Goal: Navigation & Orientation: Find specific page/section

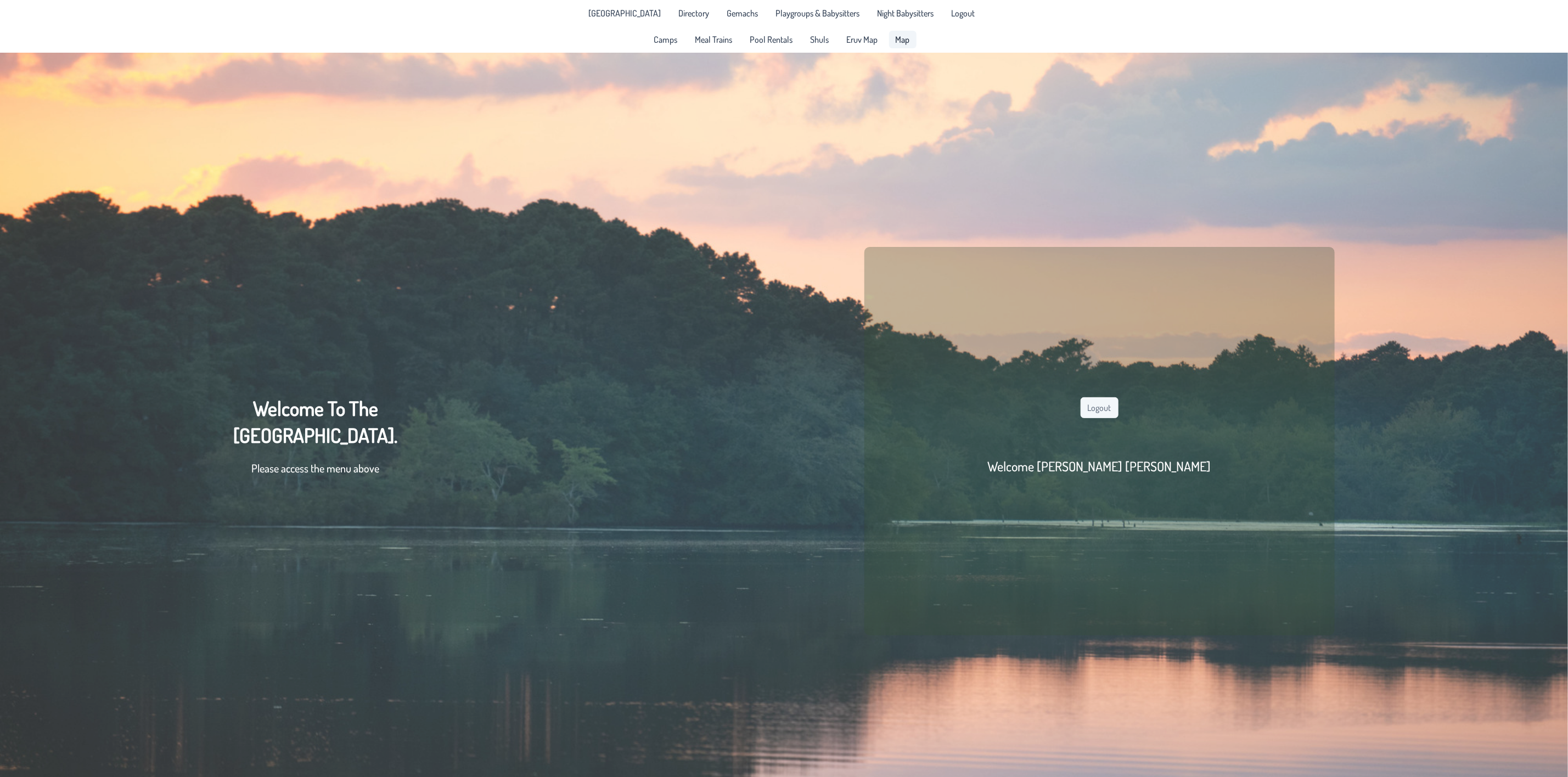
click at [889, 33] on link "Map" at bounding box center [902, 39] width 27 height 17
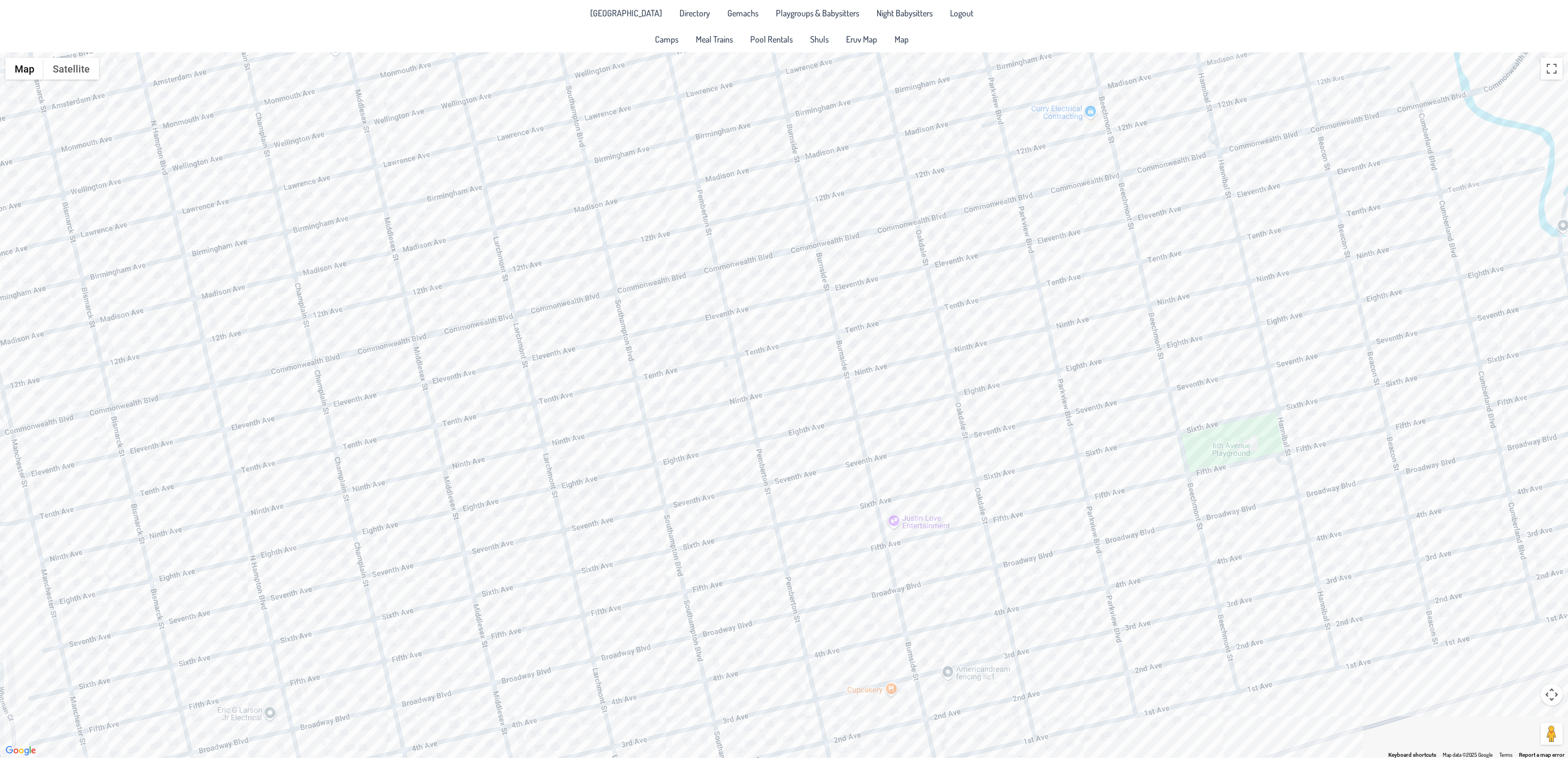
drag, startPoint x: 1038, startPoint y: 522, endPoint x: 865, endPoint y: 310, distance: 273.6
click at [865, 310] on div at bounding box center [784, 404] width 1568 height 705
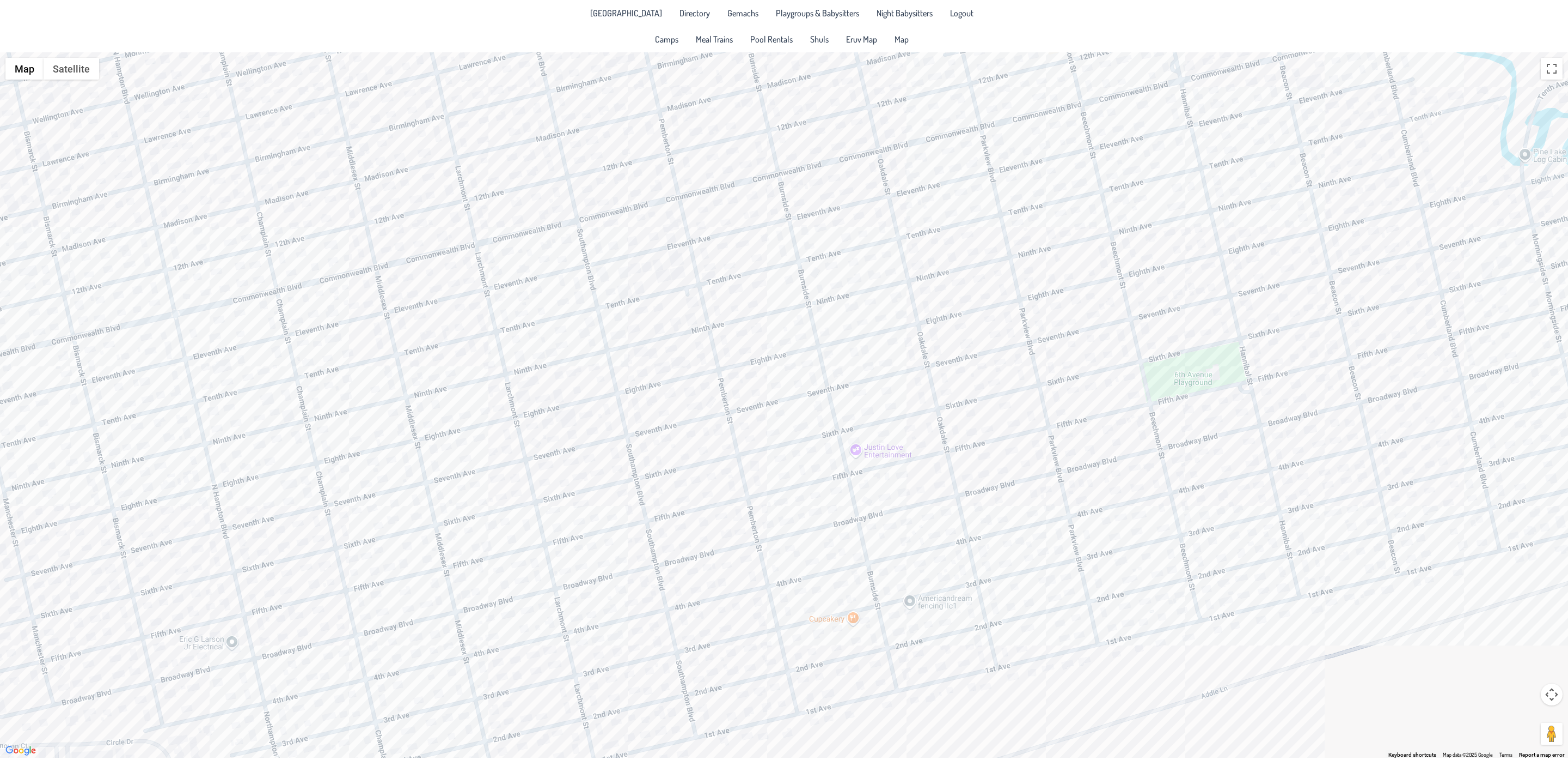
drag, startPoint x: 737, startPoint y: 456, endPoint x: 700, endPoint y: 392, distance: 73.9
click at [700, 392] on div at bounding box center [784, 404] width 1568 height 705
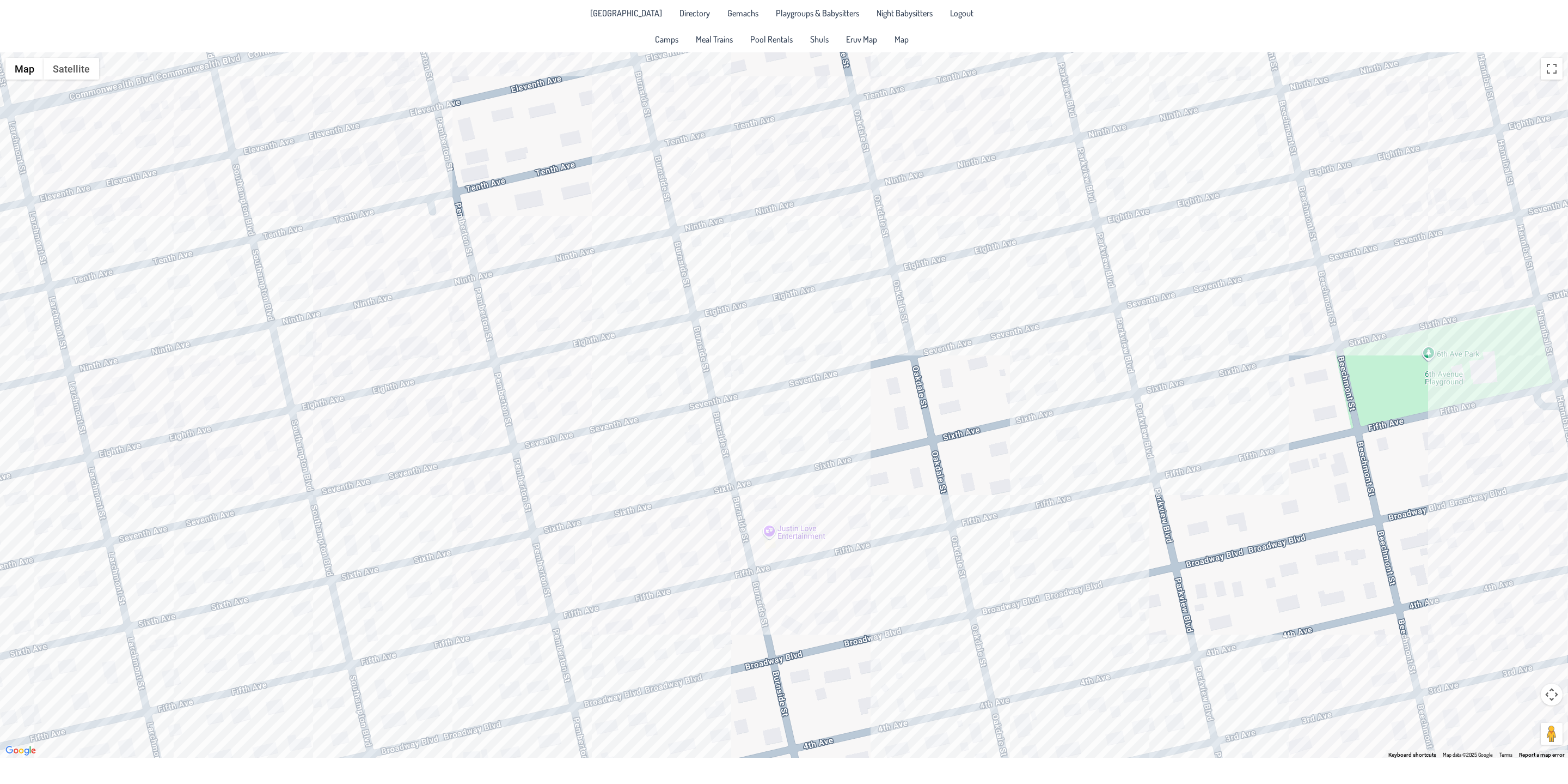
click at [860, 515] on div at bounding box center [784, 404] width 1568 height 705
click at [856, 530] on div at bounding box center [784, 404] width 1568 height 705
click at [786, 448] on div "Moish & [PERSON_NAME] [STREET_ADDRESS]" at bounding box center [784, 404] width 1568 height 705
drag, startPoint x: 968, startPoint y: 387, endPoint x: 866, endPoint y: 347, distance: 109.6
click at [866, 347] on div "[PERSON_NAME] & [PERSON_NAME] [STREET_ADDRESS]" at bounding box center [784, 404] width 1568 height 705
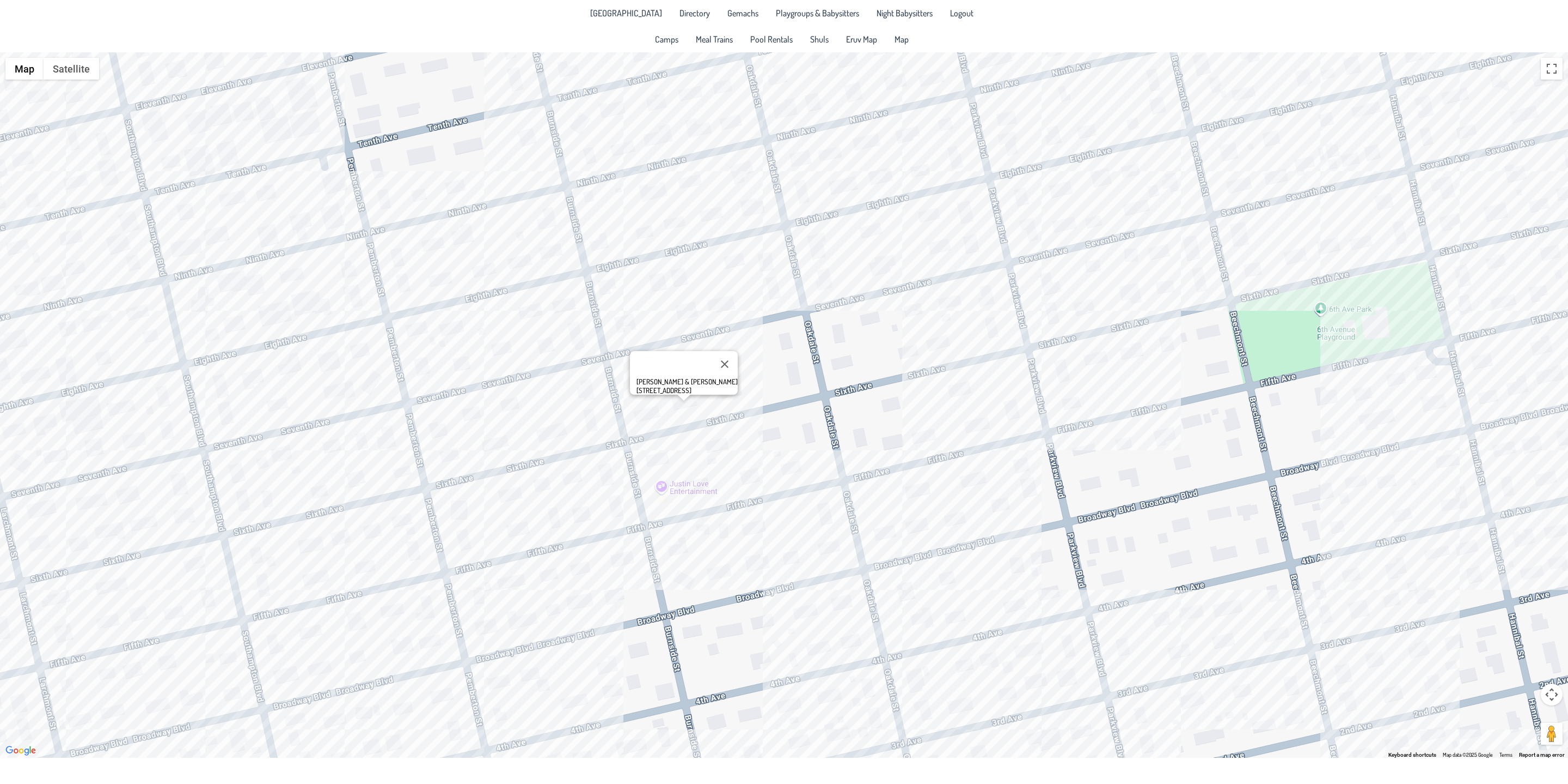
drag, startPoint x: 1000, startPoint y: 470, endPoint x: 892, endPoint y: 425, distance: 117.0
click at [892, 425] on div "[PERSON_NAME] & [PERSON_NAME] [STREET_ADDRESS]" at bounding box center [784, 404] width 1568 height 705
click at [825, 692] on div "[PERSON_NAME] & [PERSON_NAME] [STREET_ADDRESS]" at bounding box center [784, 404] width 1568 height 705
click at [829, 701] on div "[PERSON_NAME] & [PERSON_NAME] [STREET_ADDRESS]" at bounding box center [784, 404] width 1568 height 705
click at [926, 721] on div "[PERSON_NAME] & [PERSON_NAME] [PERSON_NAME] [STREET_ADDRESS]" at bounding box center [784, 404] width 1568 height 705
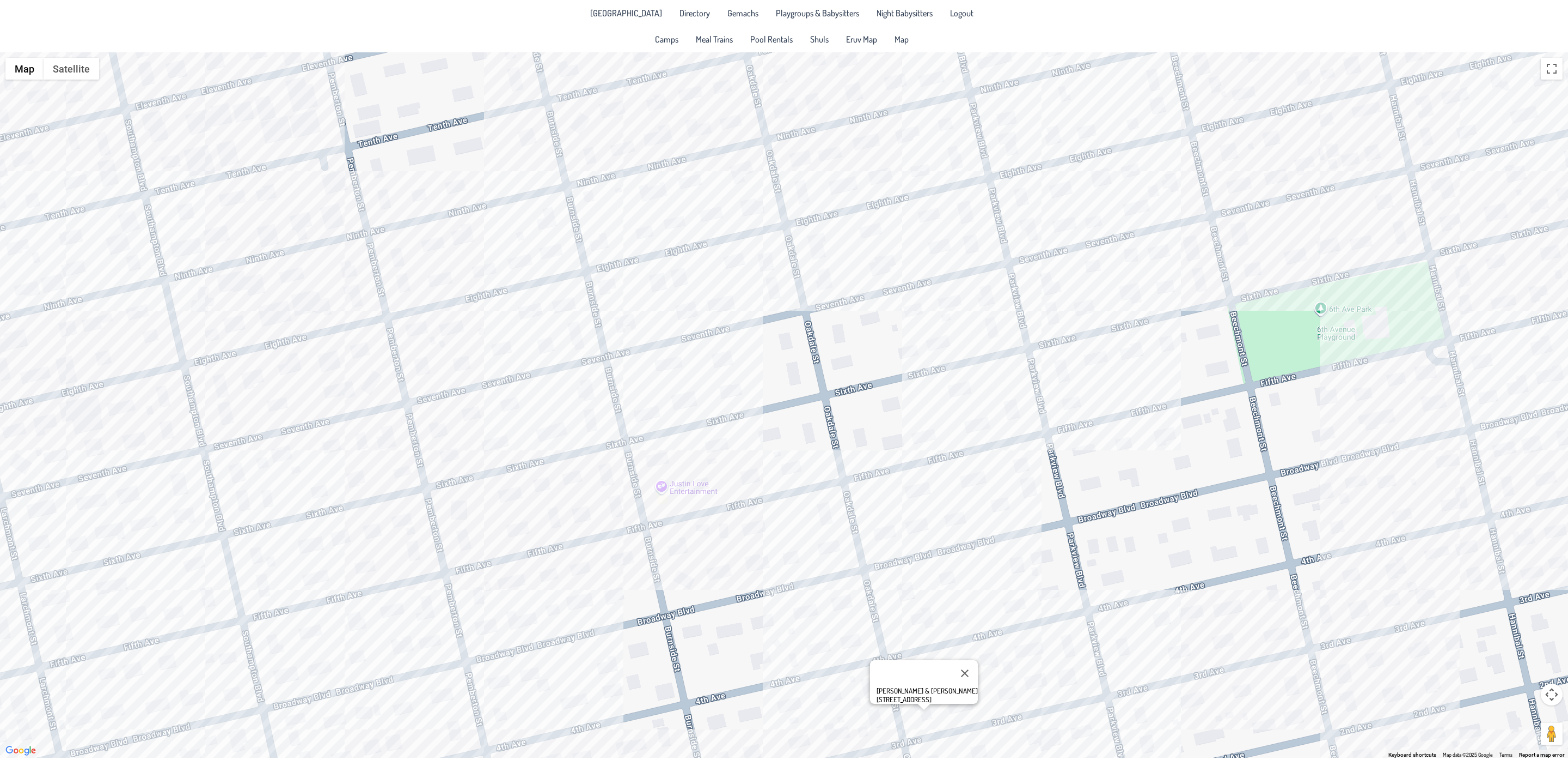
click at [1077, 695] on div "[PERSON_NAME] & [PERSON_NAME] [STREET_ADDRESS]" at bounding box center [784, 404] width 1568 height 705
click at [1079, 683] on div "[PERSON_NAME] & [PERSON_NAME] [STREET_ADDRESS]" at bounding box center [784, 404] width 1568 height 705
drag, startPoint x: 884, startPoint y: 678, endPoint x: 732, endPoint y: 579, distance: 181.4
click at [860, 606] on div "Shragie & [PERSON_NAME] [STREET_ADDRESS]" at bounding box center [784, 404] width 1568 height 705
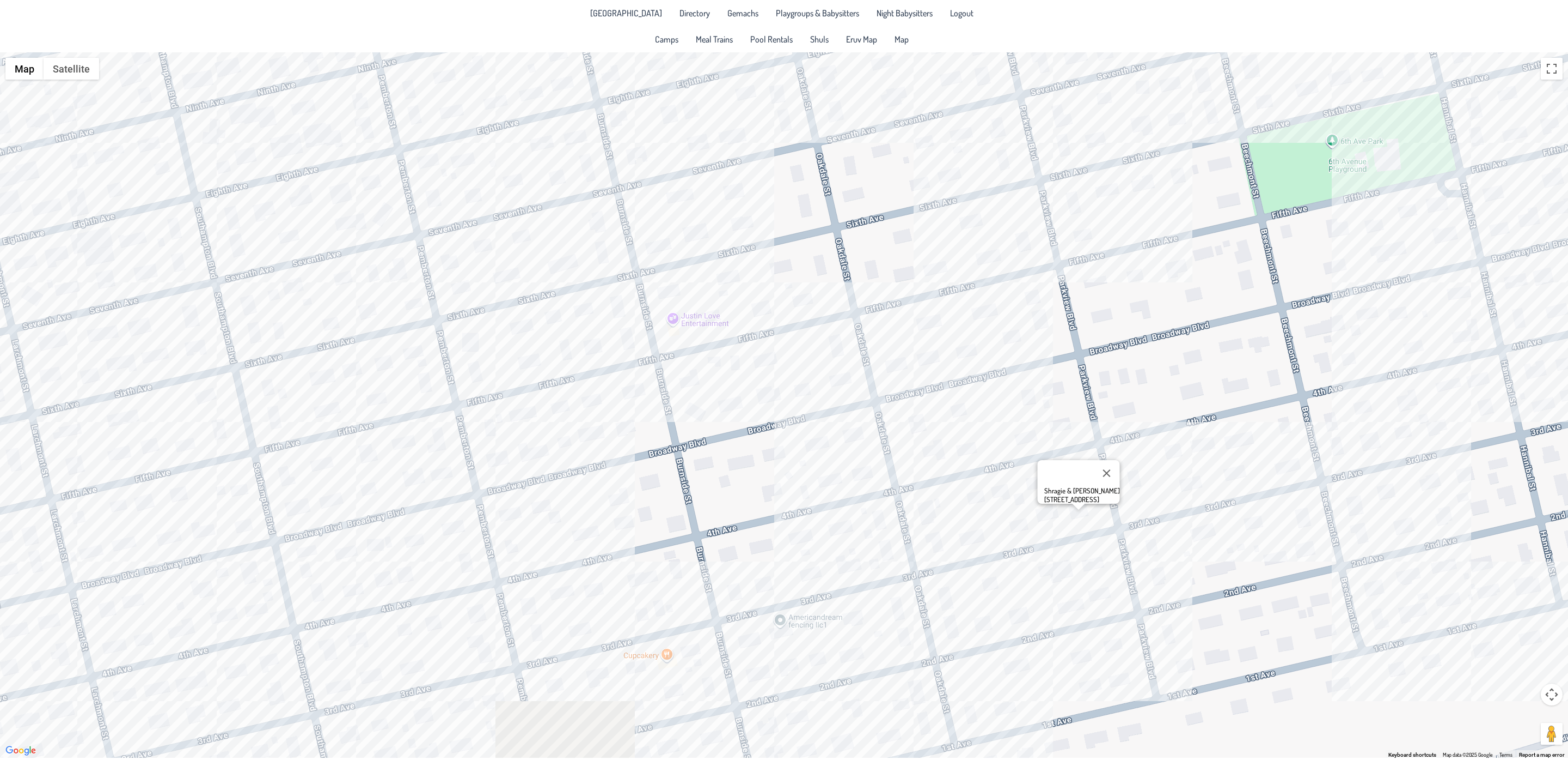
drag, startPoint x: 745, startPoint y: 646, endPoint x: 757, endPoint y: 476, distance: 170.4
click at [757, 476] on div "Shragie & [PERSON_NAME] [STREET_ADDRESS]" at bounding box center [784, 404] width 1568 height 705
click at [829, 665] on div "Shragie & [PERSON_NAME] [STREET_ADDRESS]" at bounding box center [784, 404] width 1568 height 705
click at [664, 657] on div "[PERSON_NAME] & [PERSON_NAME] [STREET_ADDRESS]" at bounding box center [784, 404] width 1568 height 705
click at [670, 665] on div "[PERSON_NAME] & [PERSON_NAME] [STREET_ADDRESS]" at bounding box center [784, 404] width 1568 height 705
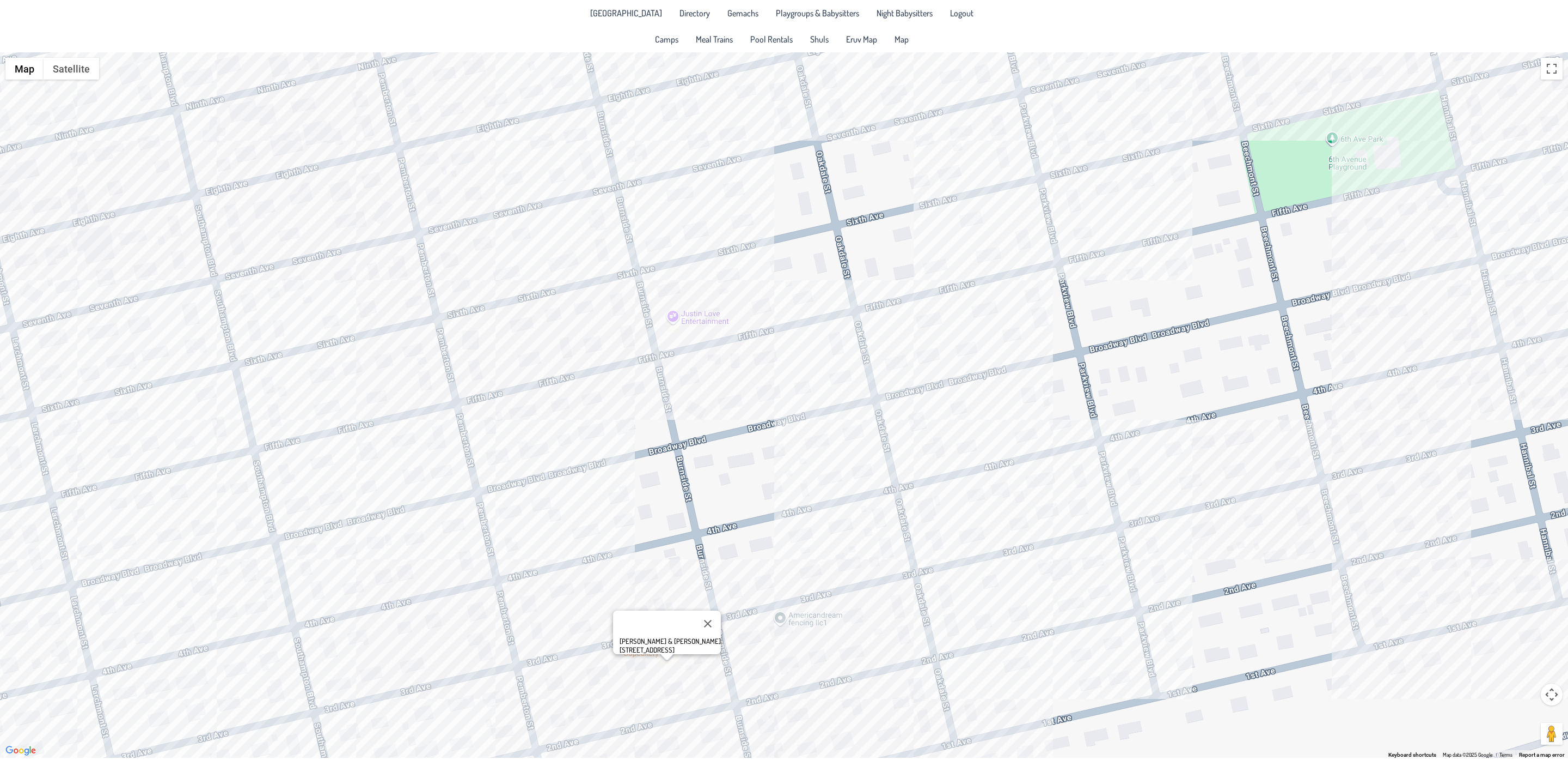
click at [547, 691] on div "[PERSON_NAME] & [PERSON_NAME] [STREET_ADDRESS]" at bounding box center [784, 404] width 1568 height 705
click at [557, 576] on div "[PERSON_NAME] & [PERSON_NAME] [STREET_ADDRESS]" at bounding box center [784, 404] width 1568 height 705
click at [560, 596] on div "& [PERSON_NAME] [STREET_ADDRESS]" at bounding box center [784, 404] width 1568 height 705
click at [518, 412] on div "& [PERSON_NAME] [STREET_ADDRESS]" at bounding box center [784, 404] width 1568 height 705
click at [521, 422] on div "& [PERSON_NAME] [STREET_ADDRESS]" at bounding box center [784, 404] width 1568 height 705
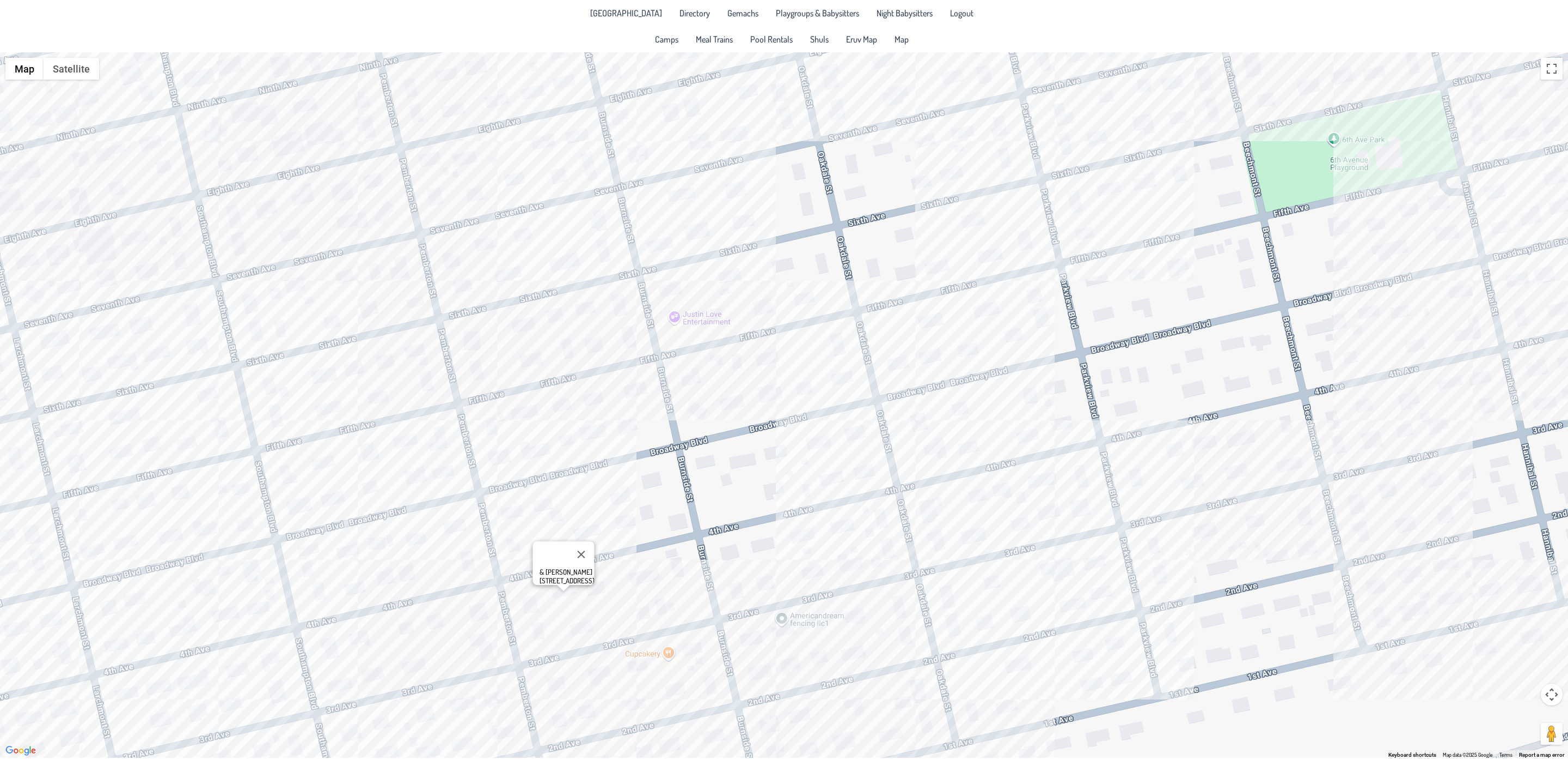
click at [520, 404] on div "& [PERSON_NAME] [STREET_ADDRESS]" at bounding box center [784, 404] width 1568 height 705
click at [373, 493] on div "Mordy & [PERSON_NAME] [STREET_ADDRESS]" at bounding box center [784, 404] width 1568 height 705
drag, startPoint x: 376, startPoint y: 471, endPoint x: 313, endPoint y: 468, distance: 63.1
click at [317, 468] on div "[PERSON_NAME] & [PERSON_NAME] [STREET_ADDRESS]" at bounding box center [371, 459] width 108 height 44
drag, startPoint x: 629, startPoint y: 432, endPoint x: 829, endPoint y: 468, distance: 203.2
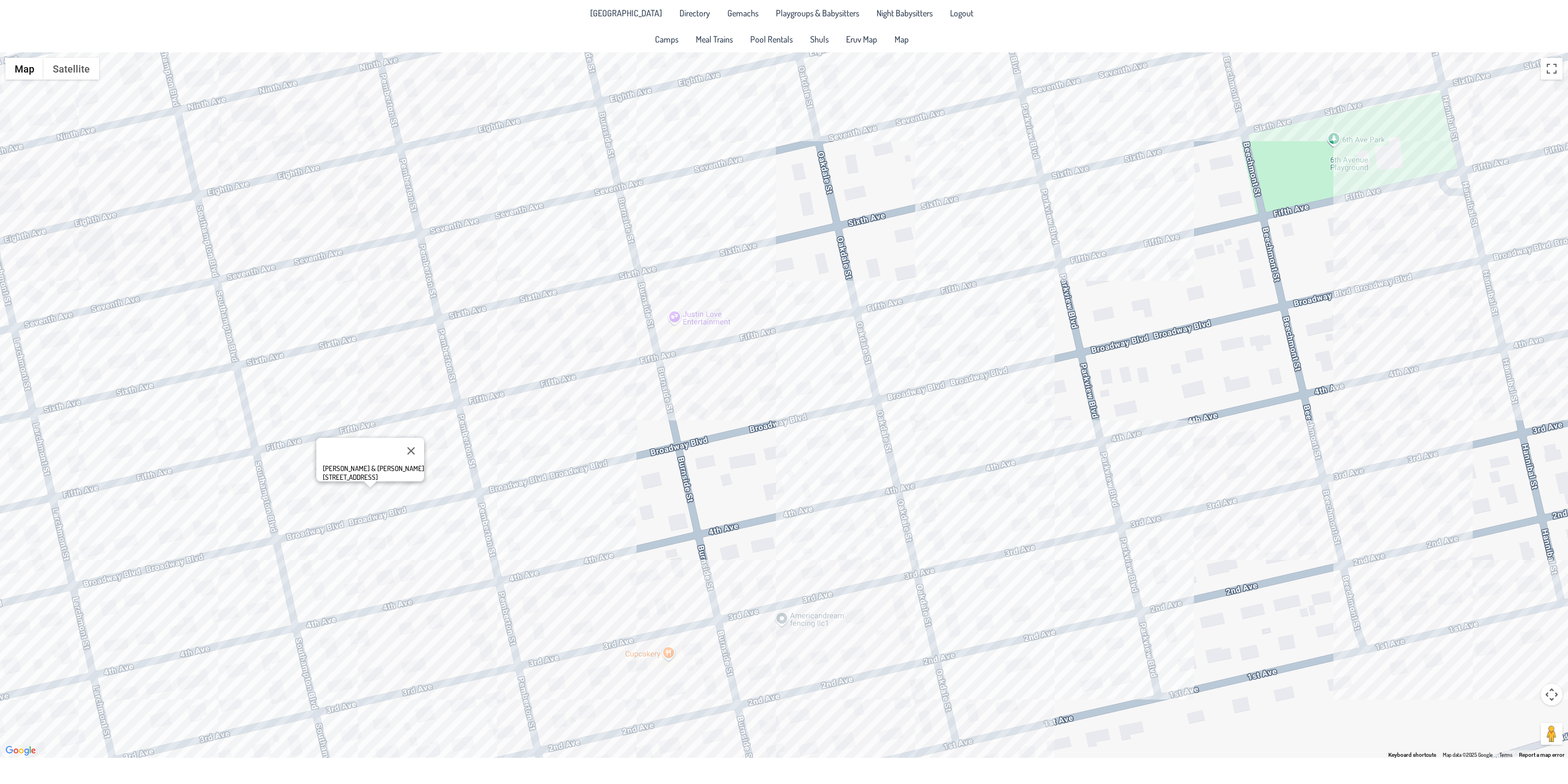
click at [829, 468] on div "[PERSON_NAME] & [PERSON_NAME] [STREET_ADDRESS]" at bounding box center [784, 404] width 1568 height 705
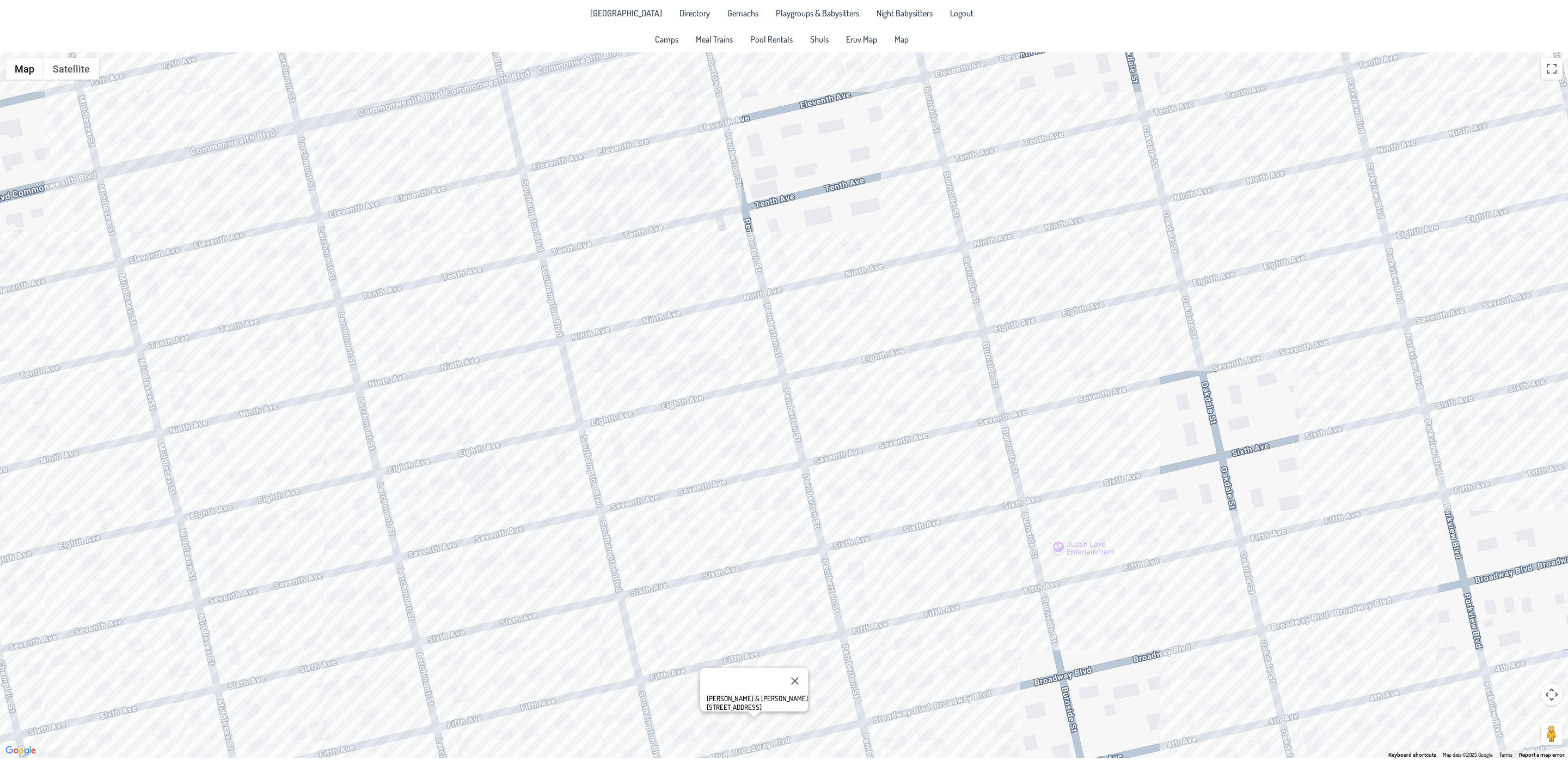
drag, startPoint x: 555, startPoint y: 478, endPoint x: 938, endPoint y: 708, distance: 446.8
click at [938, 708] on div "[PERSON_NAME] & [PERSON_NAME] [STREET_ADDRESS]" at bounding box center [784, 404] width 1568 height 705
click at [962, 131] on div "[PERSON_NAME] & [PERSON_NAME] [STREET_ADDRESS]" at bounding box center [784, 404] width 1568 height 705
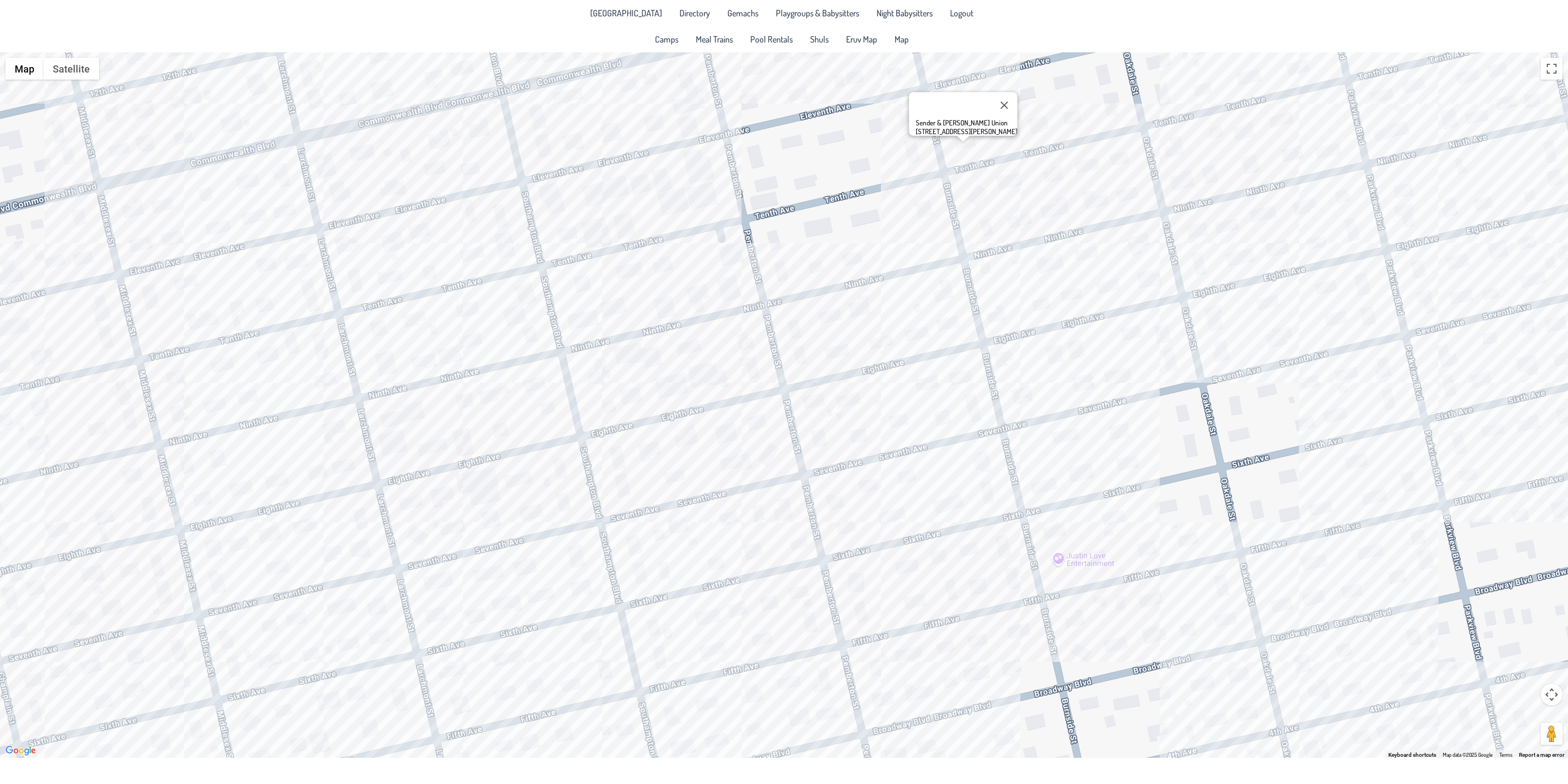
click at [1016, 129] on div "Sender & [PERSON_NAME] Union [STREET_ADDRESS][PERSON_NAME]" at bounding box center [784, 404] width 1568 height 705
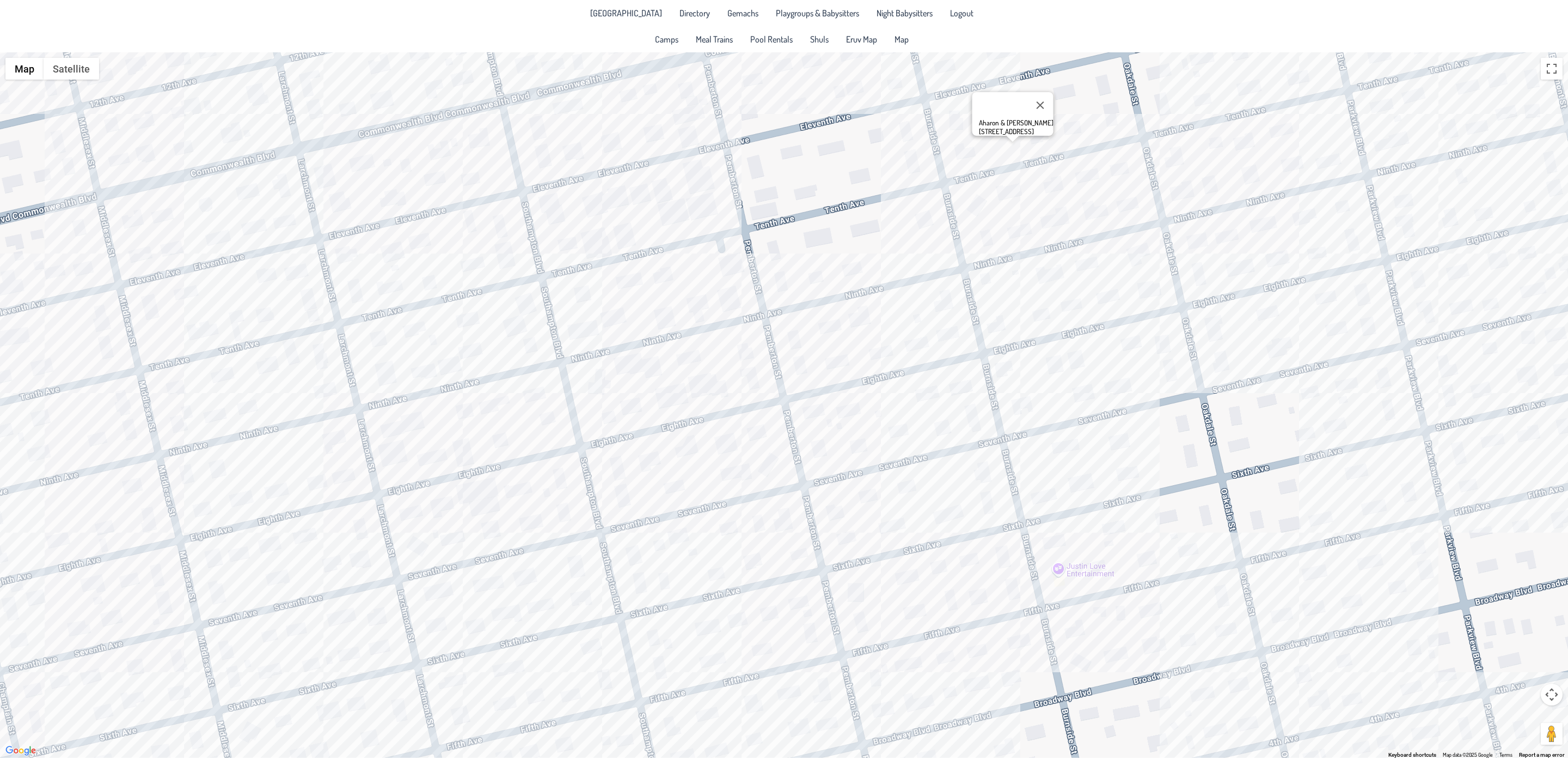
click at [1008, 198] on div "Aharon & [PERSON_NAME] [STREET_ADDRESS]" at bounding box center [784, 404] width 1568 height 705
click at [1049, 195] on div "[PERSON_NAME] & [PERSON_NAME] [STREET_ADDRESS]" at bounding box center [784, 404] width 1568 height 705
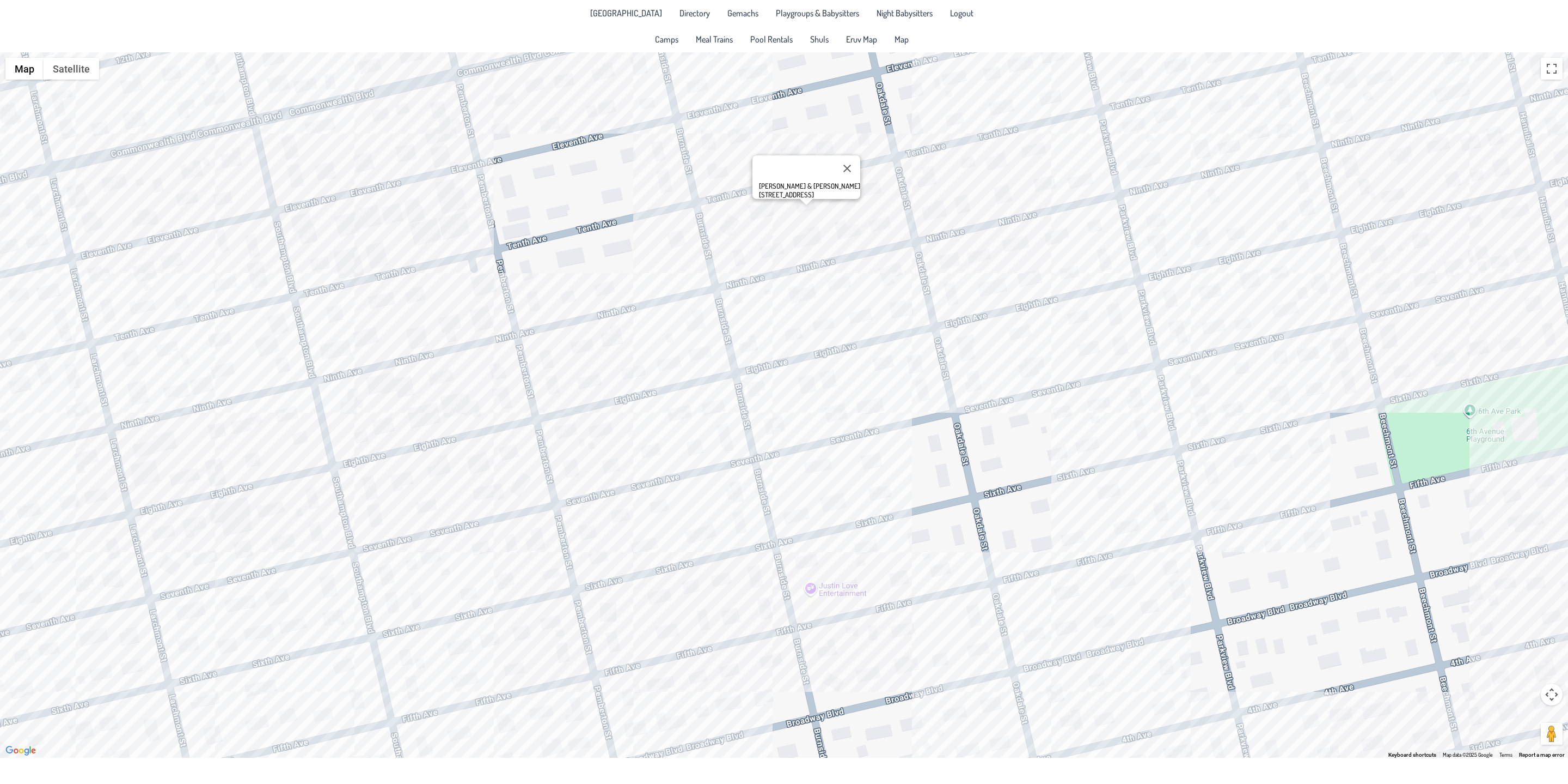
drag, startPoint x: 1105, startPoint y: 217, endPoint x: 852, endPoint y: 239, distance: 254.0
click at [852, 239] on div "[PERSON_NAME] & [PERSON_NAME] [STREET_ADDRESS]" at bounding box center [784, 404] width 1568 height 705
click at [920, 213] on div "[PERSON_NAME] & [PERSON_NAME] [STREET_ADDRESS]" at bounding box center [784, 404] width 1568 height 705
click at [968, 213] on div "Shimmie & [PERSON_NAME] [STREET_ADDRESS]" at bounding box center [784, 404] width 1568 height 705
click at [1053, 246] on div "[PERSON_NAME] & [PERSON_NAME] [PERSON_NAME] [STREET_ADDRESS]" at bounding box center [784, 404] width 1568 height 705
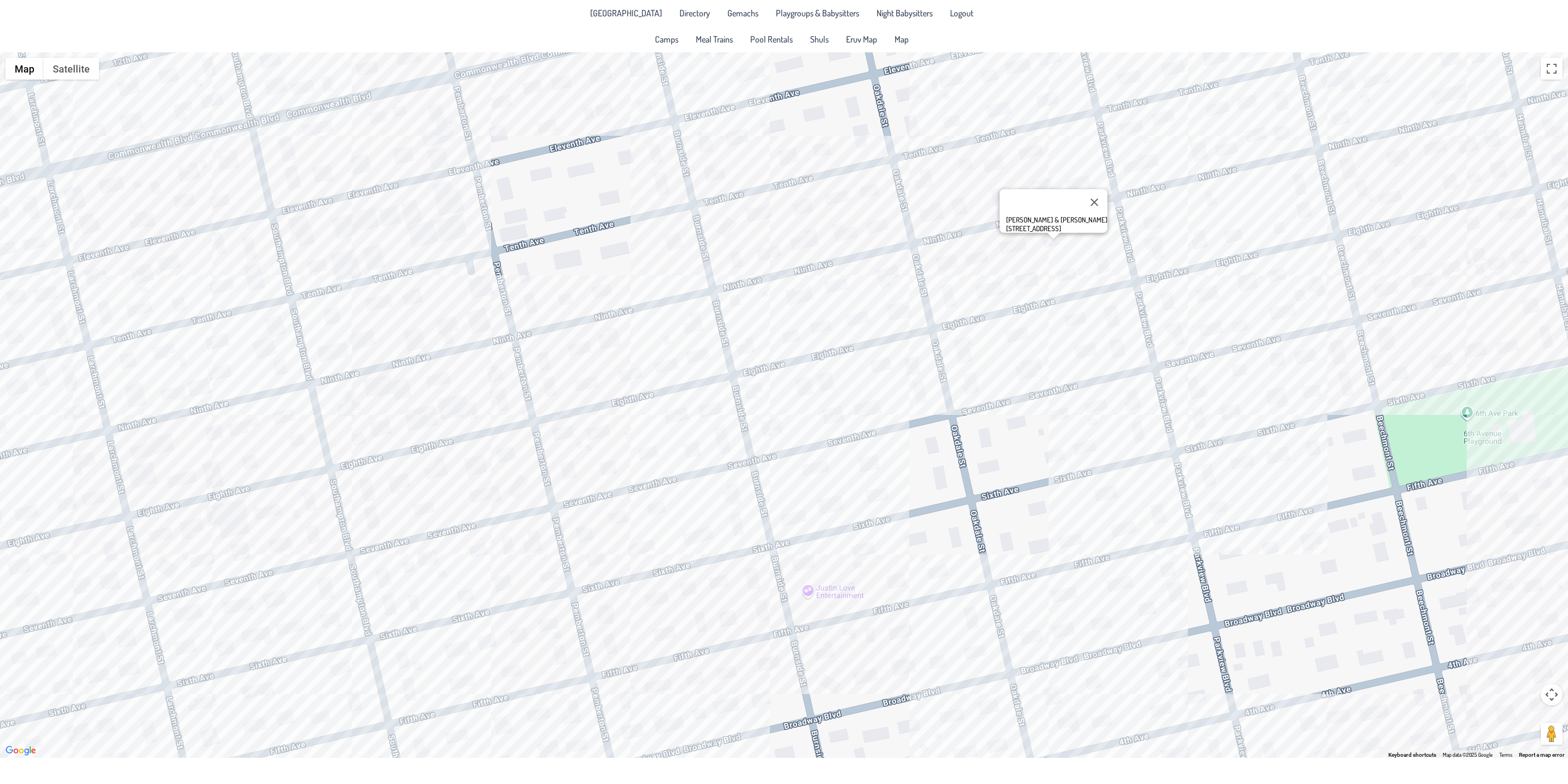
click at [1013, 335] on div "[PERSON_NAME] & [PERSON_NAME] [STREET_ADDRESS]" at bounding box center [784, 404] width 1568 height 705
click at [1202, 281] on div "Shamshi & [PERSON_NAME] [STREET_ADDRESS]" at bounding box center [784, 404] width 1568 height 705
click at [1308, 364] on div "[PERSON_NAME] & [PERSON_NAME] [STREET_ADDRESS]" at bounding box center [784, 404] width 1568 height 705
click at [1352, 353] on div "& [PERSON_NAME] [STREET_ADDRESS]" at bounding box center [784, 404] width 1568 height 705
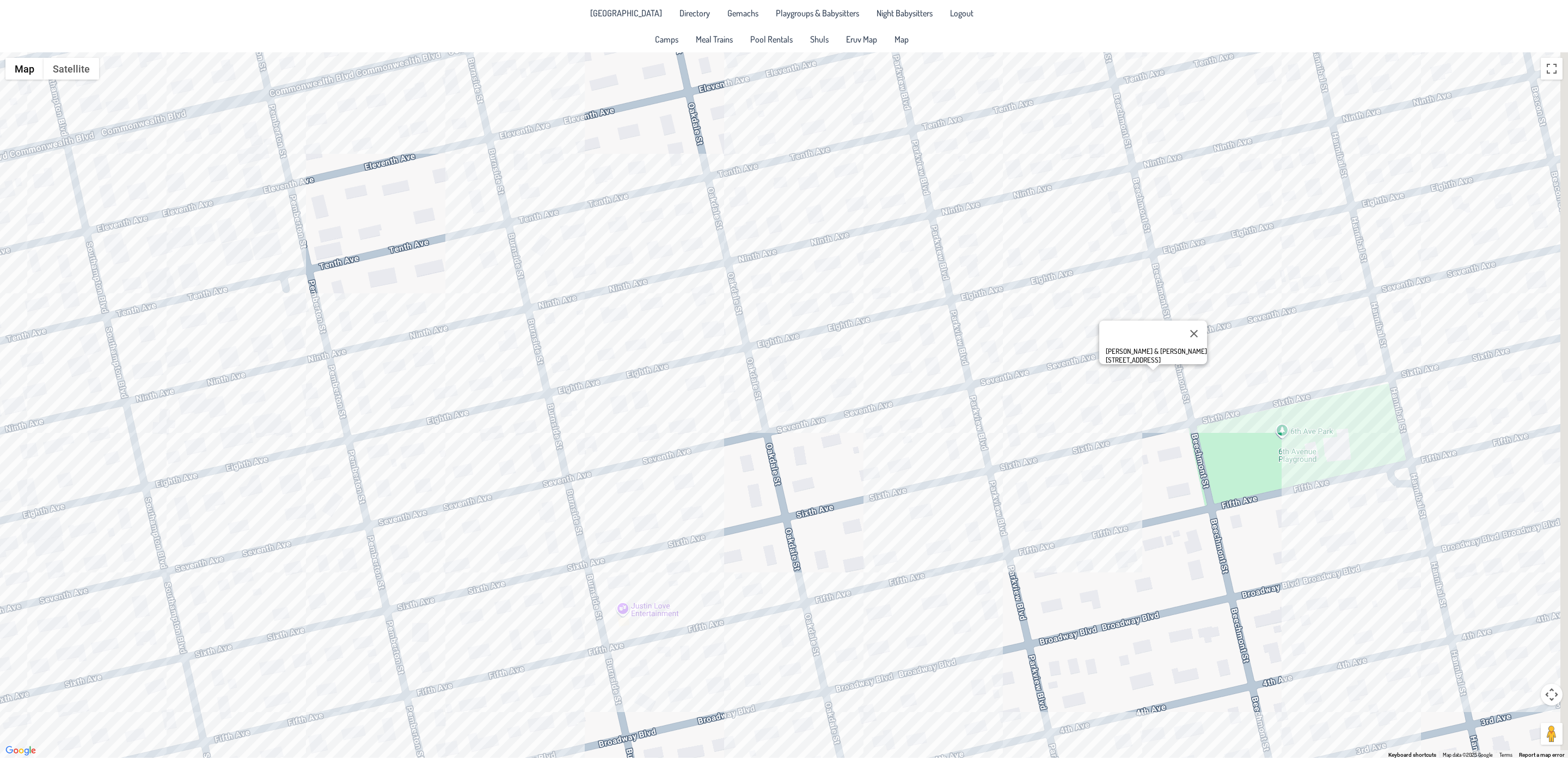
drag, startPoint x: 1216, startPoint y: 404, endPoint x: 977, endPoint y: 430, distance: 240.4
click at [977, 430] on div "[PERSON_NAME] & [PERSON_NAME] [STREET_ADDRESS]" at bounding box center [784, 404] width 1568 height 705
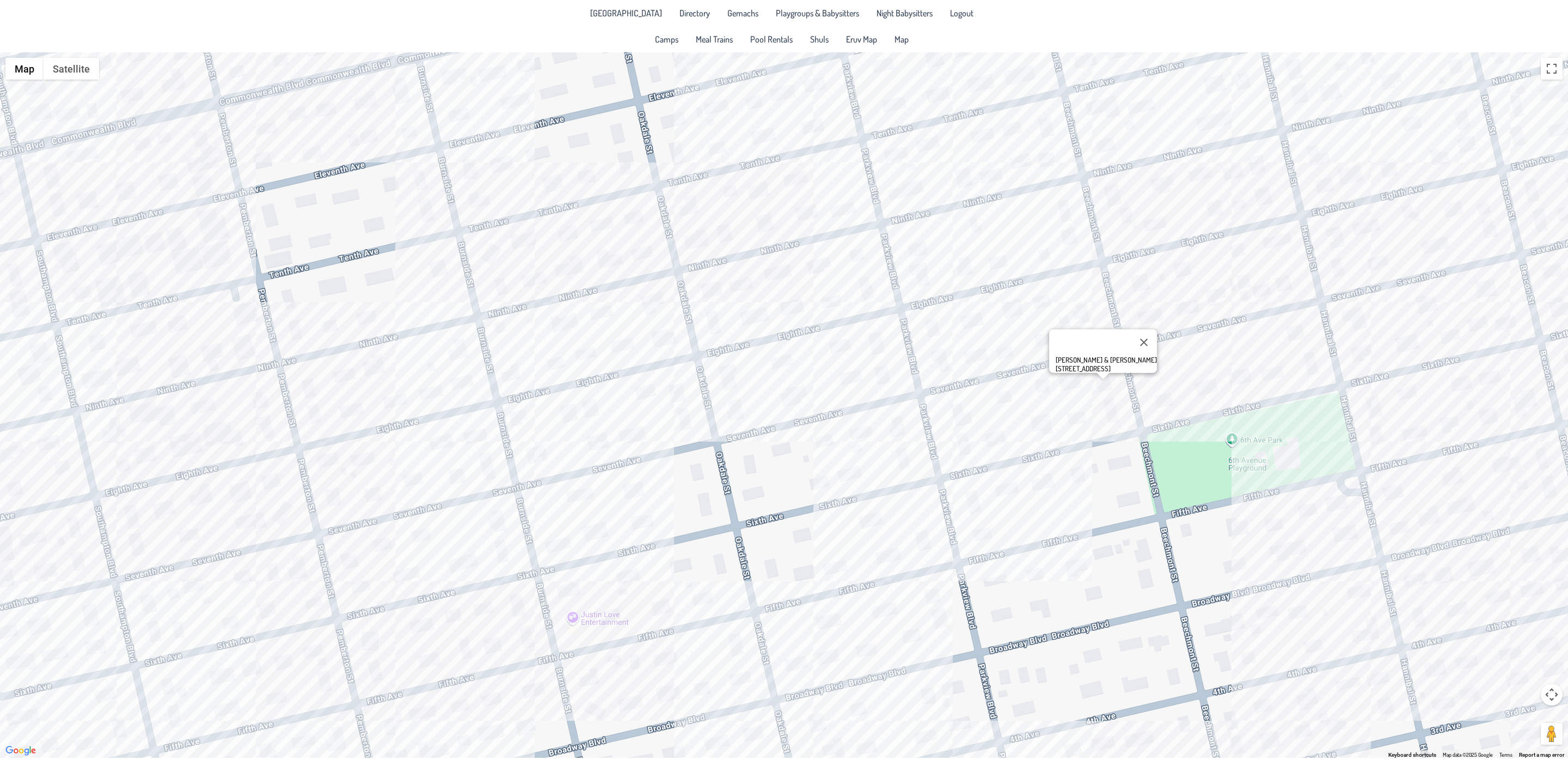
click at [1200, 308] on div "[PERSON_NAME] & [PERSON_NAME] [STREET_ADDRESS]" at bounding box center [784, 404] width 1568 height 705
click at [1305, 342] on div "[PERSON_NAME] & [PERSON_NAME] [PERSON_NAME] [STREET_ADDRESS]" at bounding box center [784, 404] width 1568 height 705
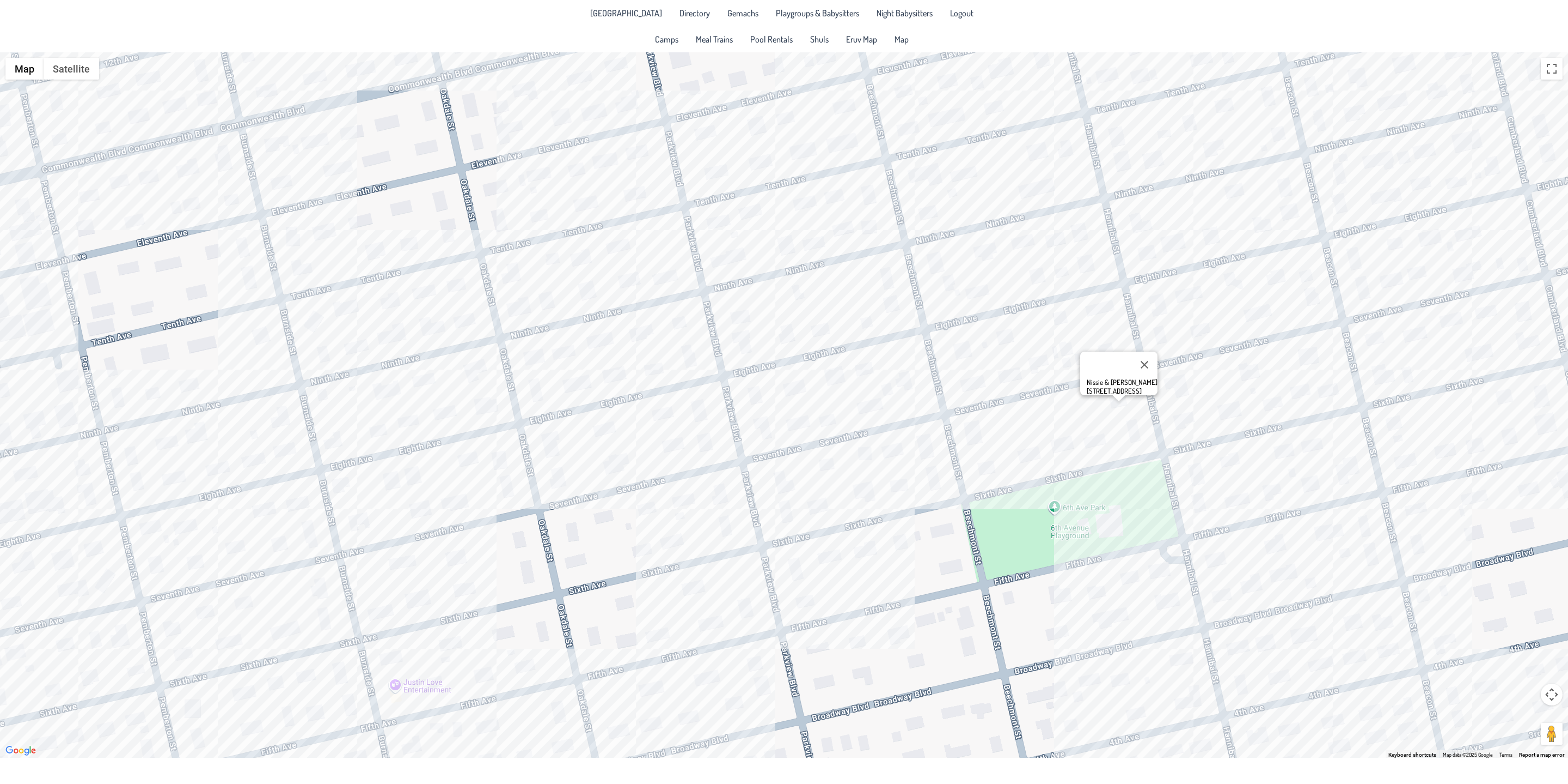
drag, startPoint x: 1220, startPoint y: 361, endPoint x: 1037, endPoint y: 434, distance: 197.0
click at [1037, 434] on div "Nissie & [PERSON_NAME] [STREET_ADDRESS]" at bounding box center [784, 404] width 1568 height 705
drag, startPoint x: 1159, startPoint y: 330, endPoint x: 1181, endPoint y: 318, distance: 25.1
click at [1157, 330] on div "Nissie & [PERSON_NAME] [STREET_ADDRESS]" at bounding box center [784, 404] width 1568 height 705
click at [1163, 330] on div "Nissie & [PERSON_NAME] [STREET_ADDRESS]" at bounding box center [784, 404] width 1568 height 705
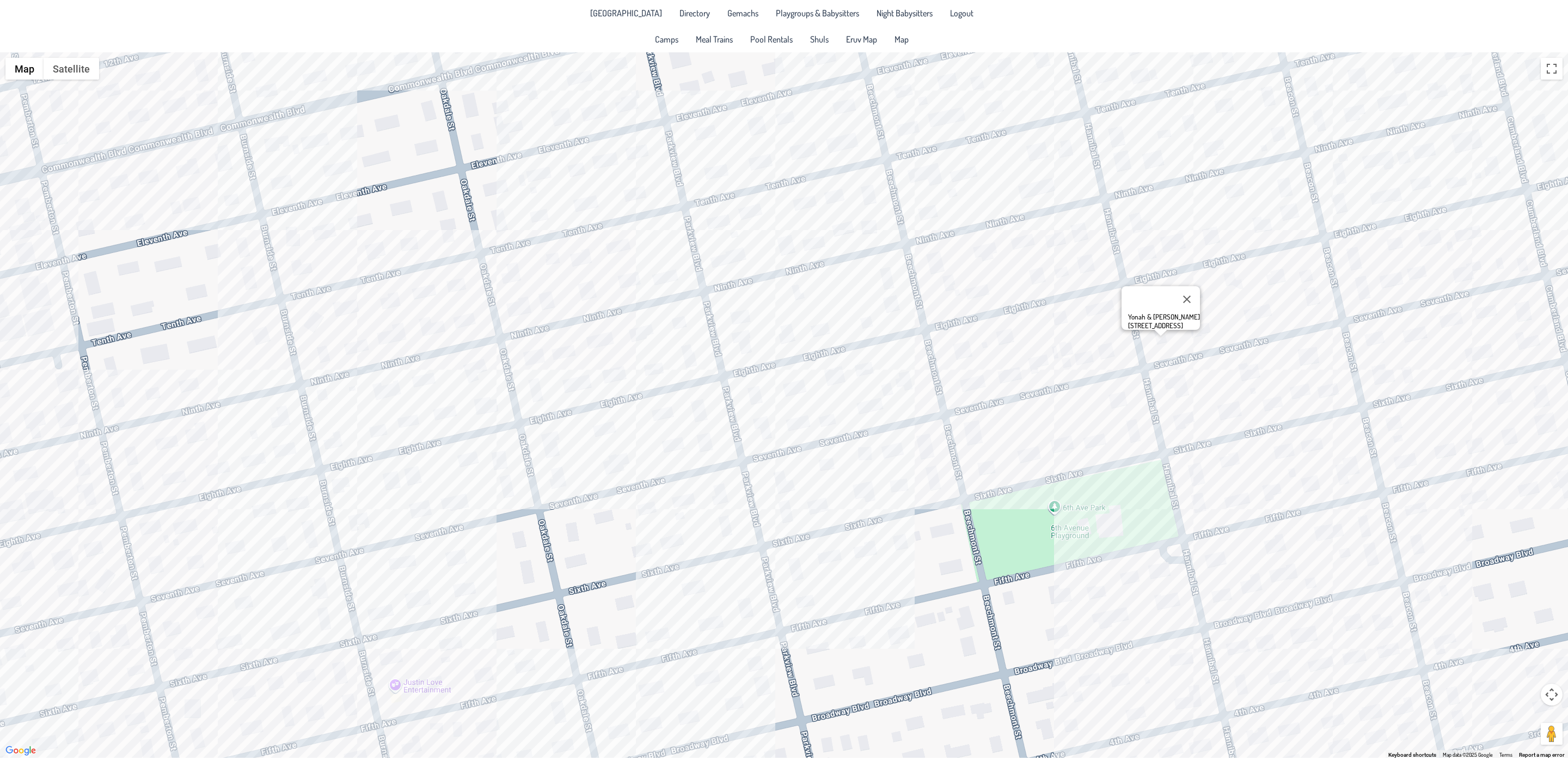
click at [1232, 286] on div "Yonah & [PERSON_NAME] [STREET_ADDRESS]" at bounding box center [784, 404] width 1568 height 705
click at [1201, 197] on div "[PERSON_NAME] & [PERSON_NAME] [STREET_ADDRESS]" at bounding box center [784, 404] width 1568 height 705
click at [1072, 239] on div "[PERSON_NAME] & [PERSON_NAME] [STREET_ADDRESS]" at bounding box center [784, 404] width 1568 height 705
click at [1128, 157] on div "Avi & [PERSON_NAME] [STREET_ADDRESS]" at bounding box center [784, 404] width 1568 height 705
click at [985, 167] on div "Eliyahu & [PERSON_NAME] [STREET_ADDRESS]" at bounding box center [784, 404] width 1568 height 705
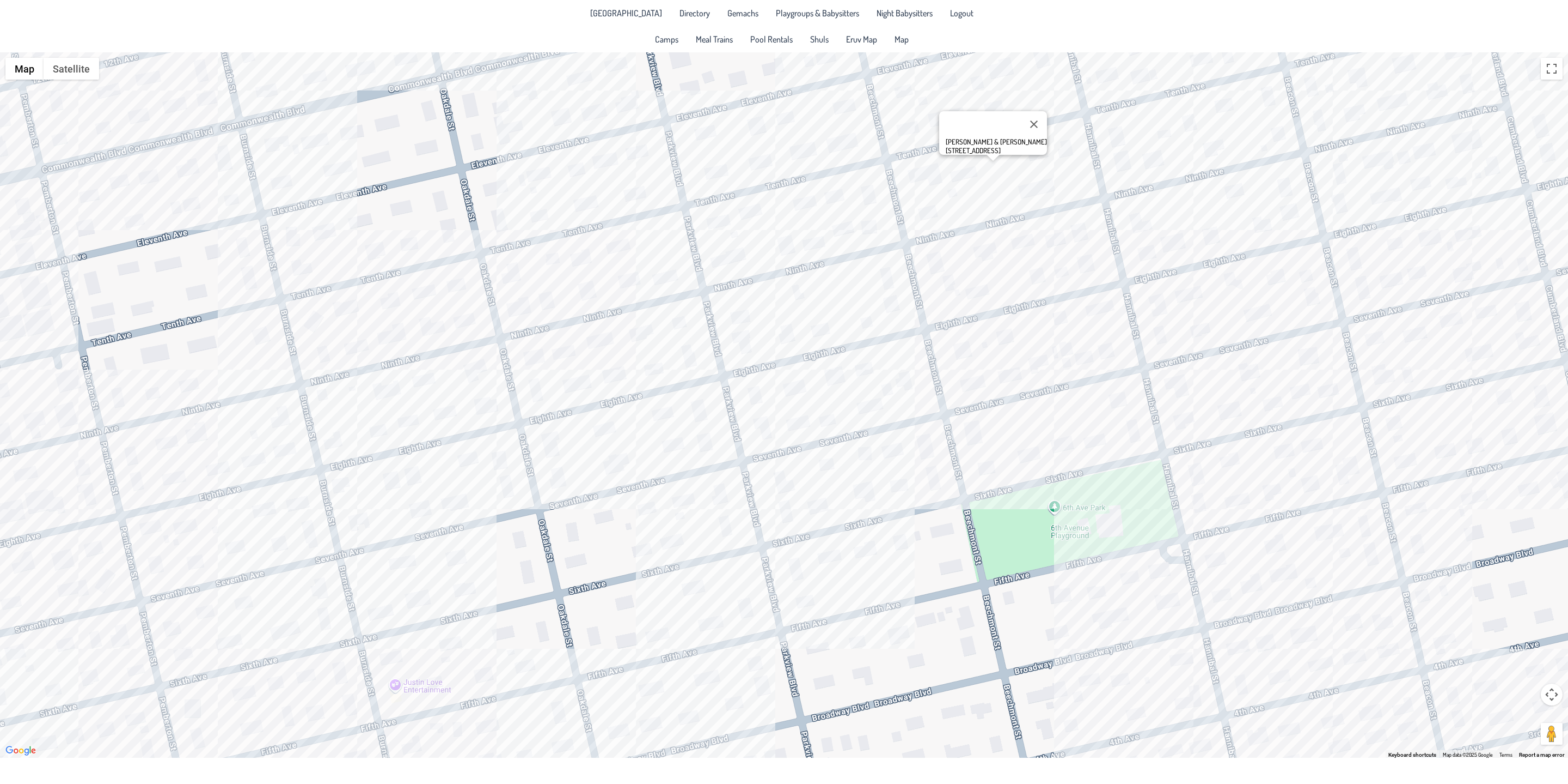
click at [950, 181] on div "Shmuly & [PERSON_NAME] [STREET_ADDRESS]" at bounding box center [784, 404] width 1568 height 705
click at [871, 193] on div "[PERSON_NAME] & [PERSON_NAME] [STREET_ADDRESS]" at bounding box center [784, 404] width 1568 height 705
drag, startPoint x: 988, startPoint y: 237, endPoint x: 976, endPoint y: 420, distance: 183.4
click at [976, 420] on div "[PERSON_NAME] & [PERSON_NAME] [STREET_ADDRESS]" at bounding box center [784, 404] width 1568 height 705
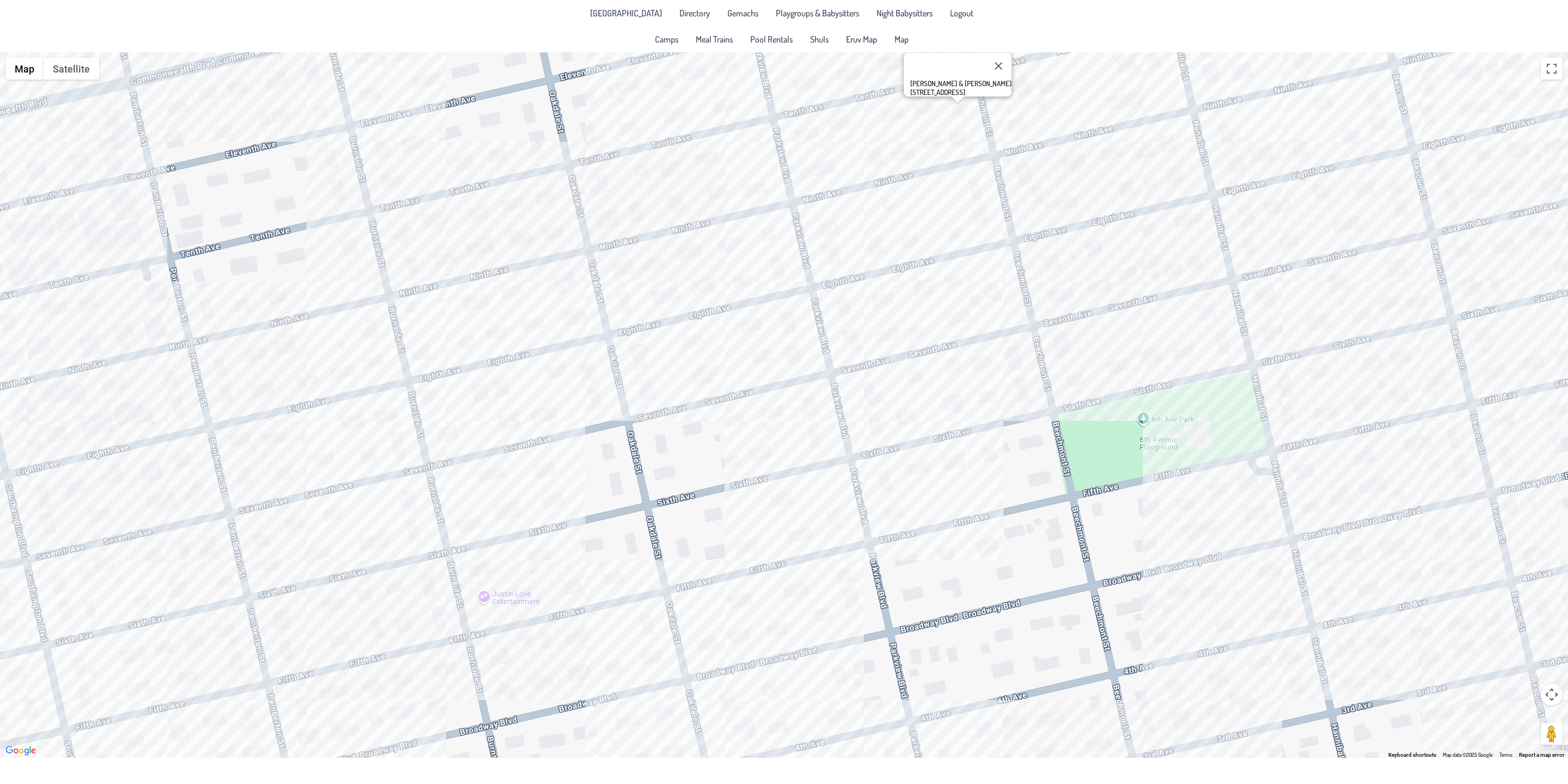
drag, startPoint x: 820, startPoint y: 530, endPoint x: 950, endPoint y: 407, distance: 179.0
click at [946, 410] on div "[PERSON_NAME] & [PERSON_NAME] [STREET_ADDRESS]" at bounding box center [784, 404] width 1568 height 705
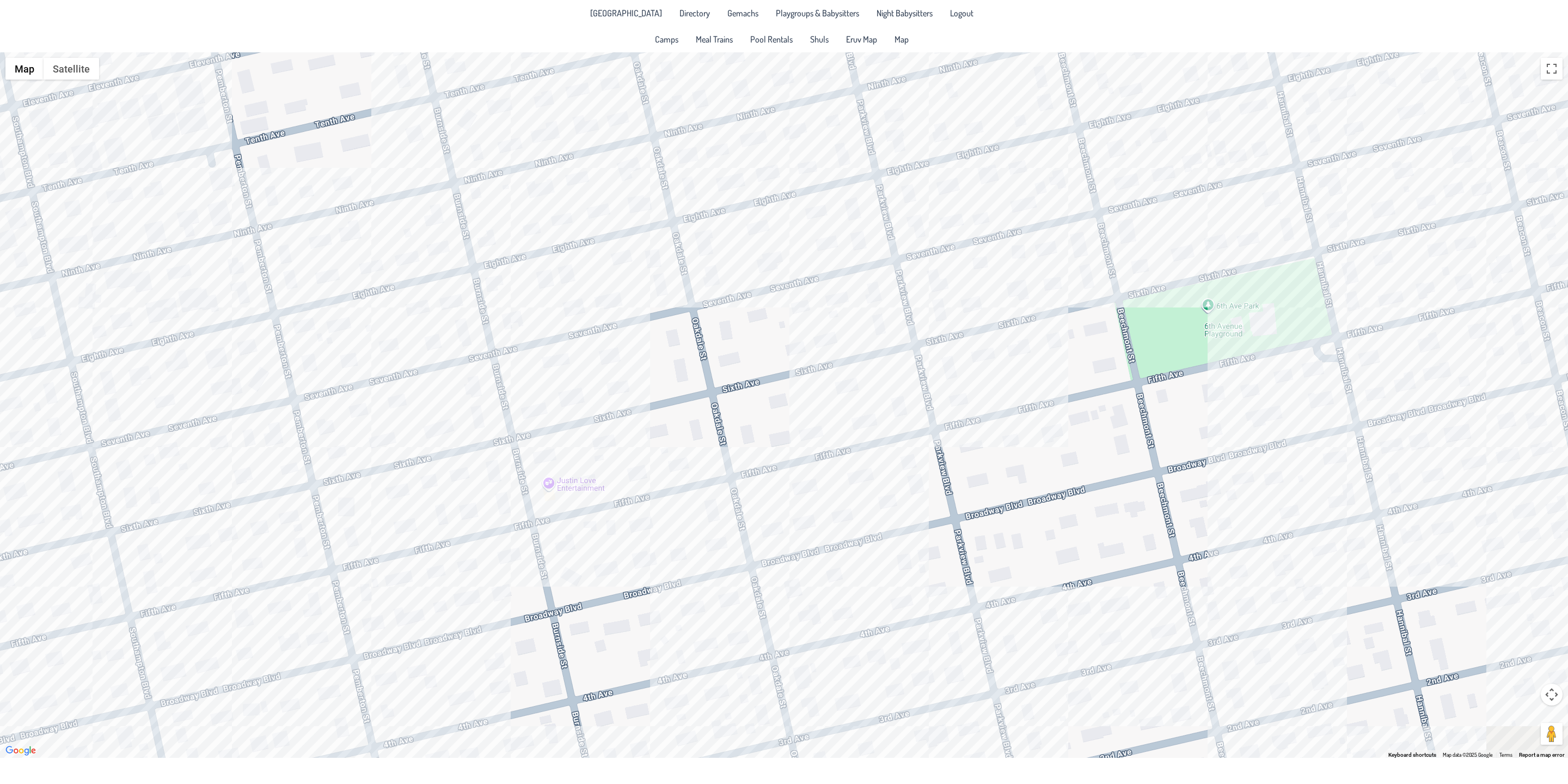
drag, startPoint x: 881, startPoint y: 582, endPoint x: 883, endPoint y: 489, distance: 93.0
click at [884, 491] on div "[PERSON_NAME] & [PERSON_NAME] [STREET_ADDRESS]" at bounding box center [784, 404] width 1568 height 705
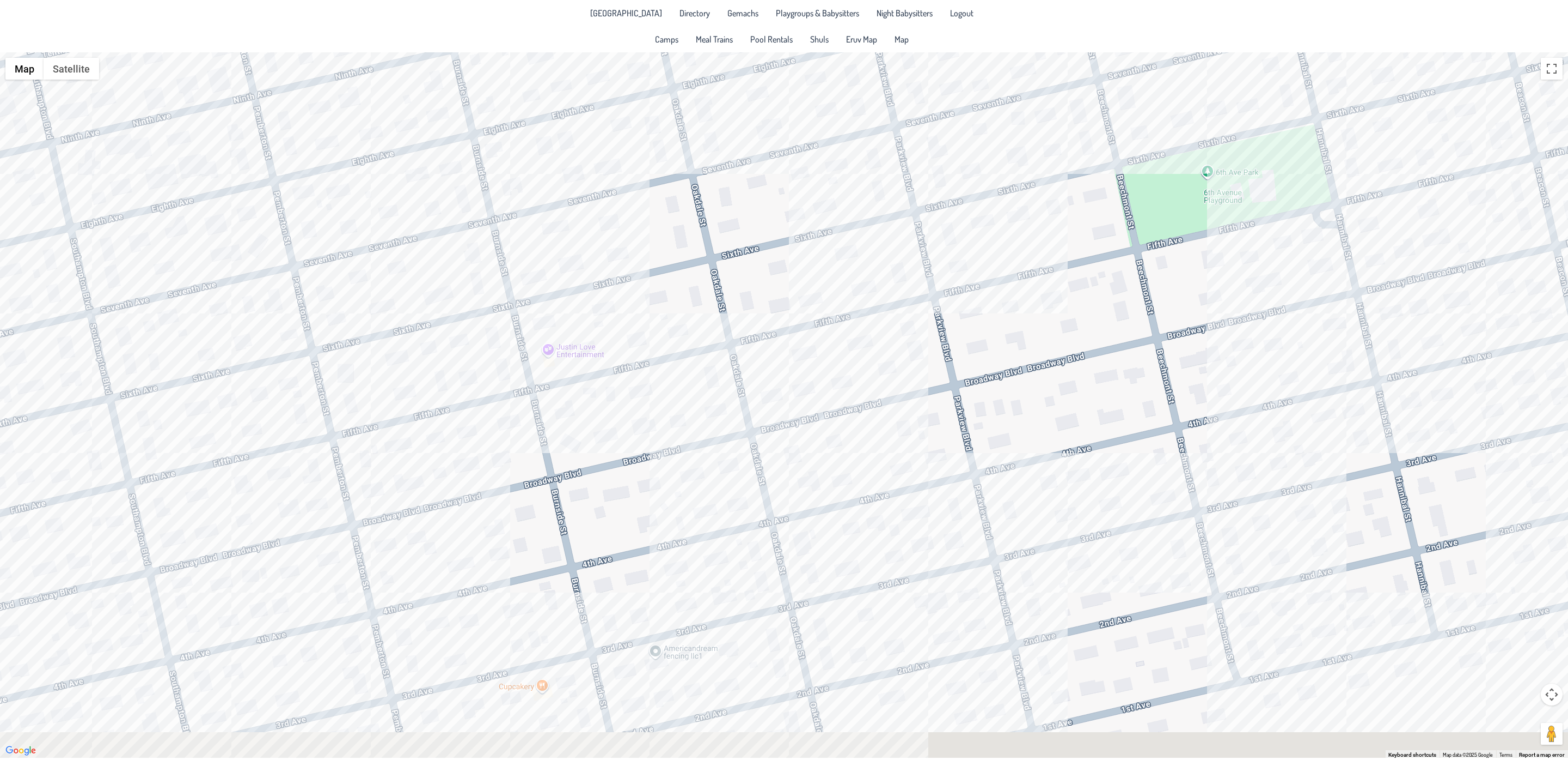
drag, startPoint x: 889, startPoint y: 683, endPoint x: 897, endPoint y: 576, distance: 107.3
click at [894, 551] on div "[PERSON_NAME] & [PERSON_NAME] [STREET_ADDRESS]" at bounding box center [784, 404] width 1568 height 705
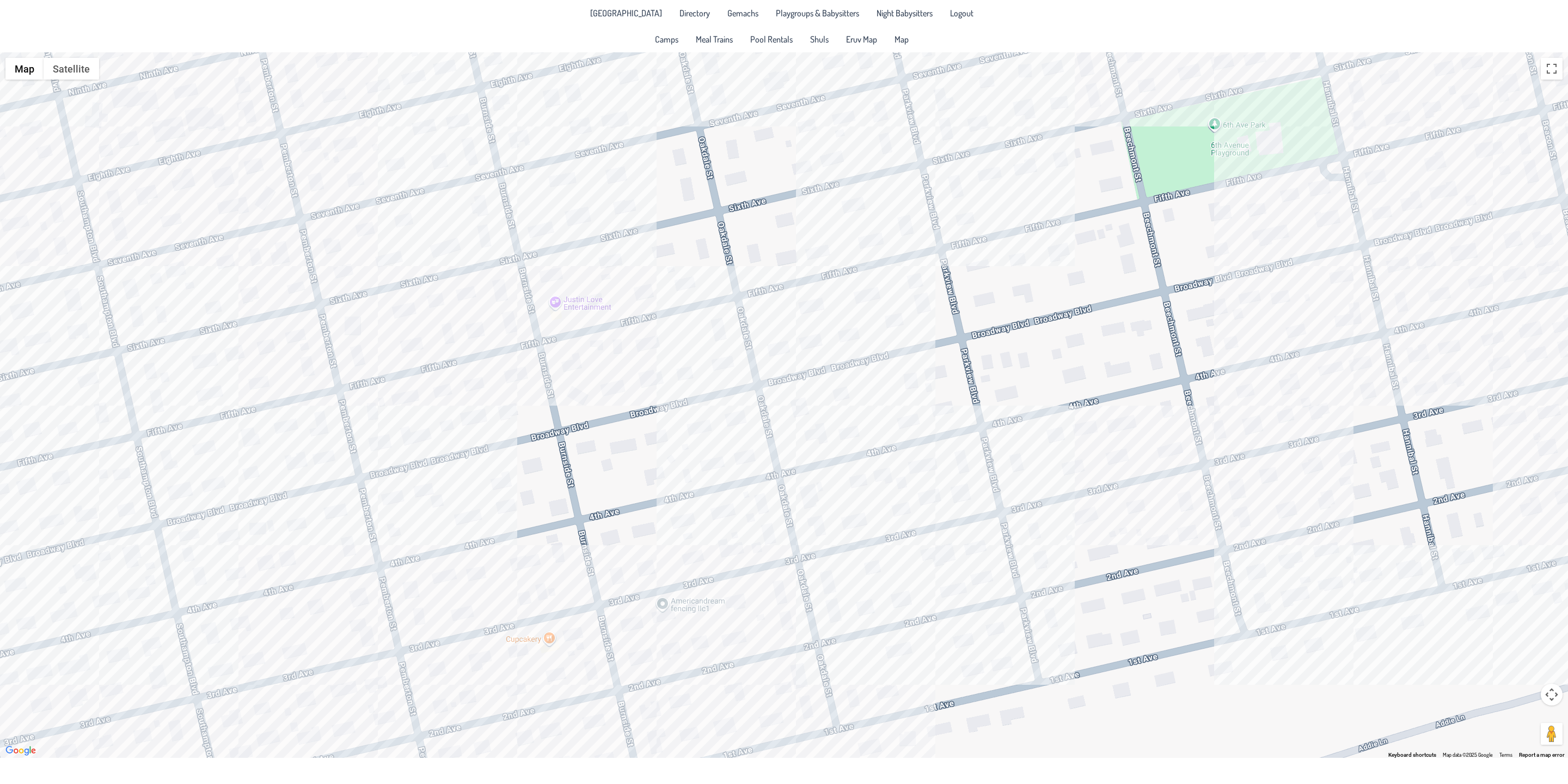
click at [901, 592] on div "[PERSON_NAME] & [PERSON_NAME] [STREET_ADDRESS]" at bounding box center [784, 404] width 1568 height 705
click at [863, 614] on div "[PERSON_NAME] & [PERSON_NAME] [STREET_ADDRESS]" at bounding box center [784, 404] width 1568 height 705
click at [697, 646] on div "Pinny & [PERSON_NAME] [STREET_ADDRESS]" at bounding box center [784, 404] width 1568 height 705
click at [711, 510] on div "[PERSON_NAME] & [PERSON_NAME] [STREET_ADDRESS]" at bounding box center [784, 404] width 1568 height 705
click at [747, 450] on div "[PERSON_NAME] & [PERSON_NAME] [PERSON_NAME] [STREET_ADDRESS]" at bounding box center [784, 404] width 1568 height 705
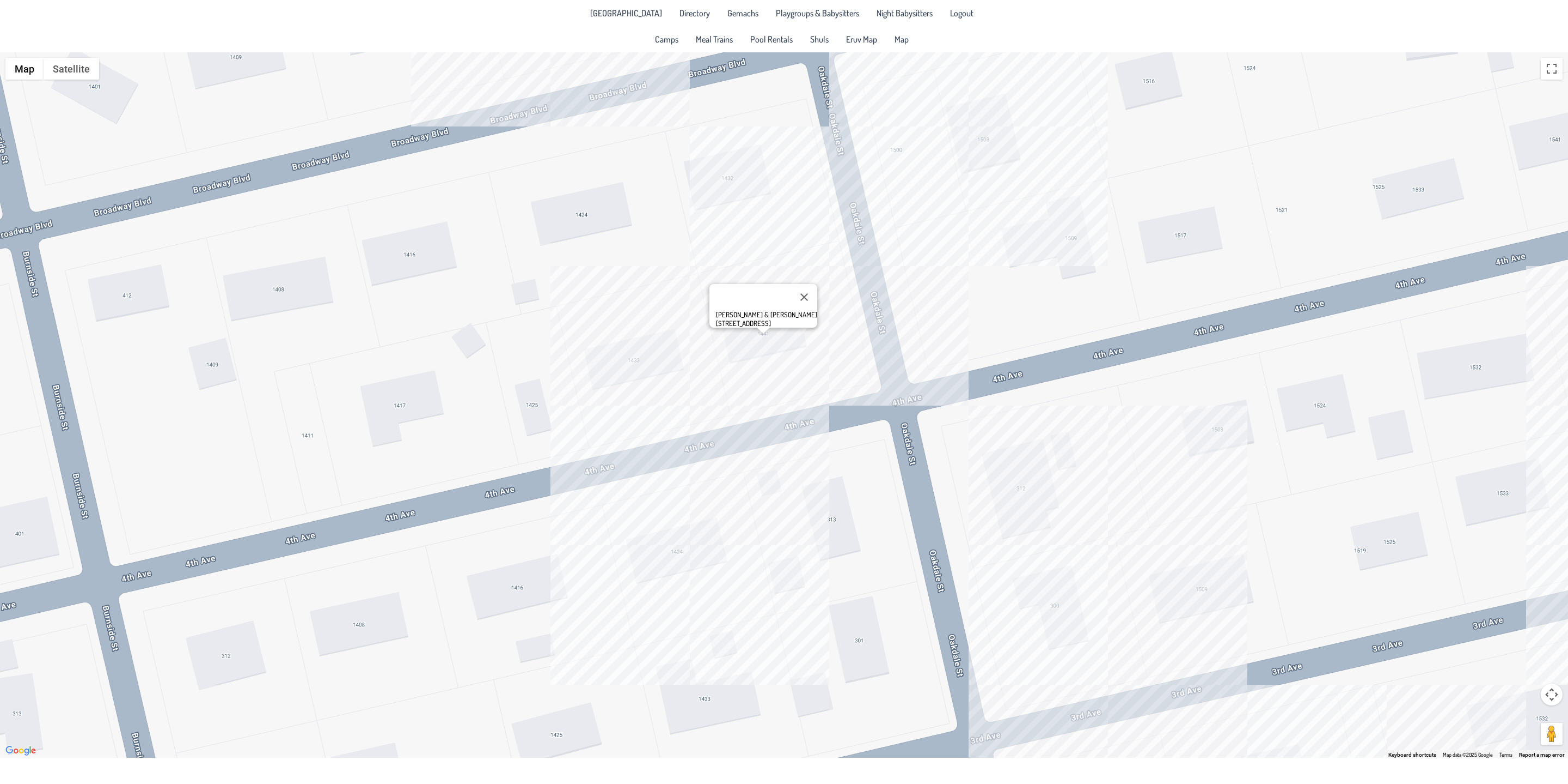
drag, startPoint x: 756, startPoint y: 512, endPoint x: 806, endPoint y: 566, distance: 73.6
click at [806, 566] on div "[PERSON_NAME] & [PERSON_NAME] [STREET_ADDRESS]" at bounding box center [784, 404] width 1568 height 705
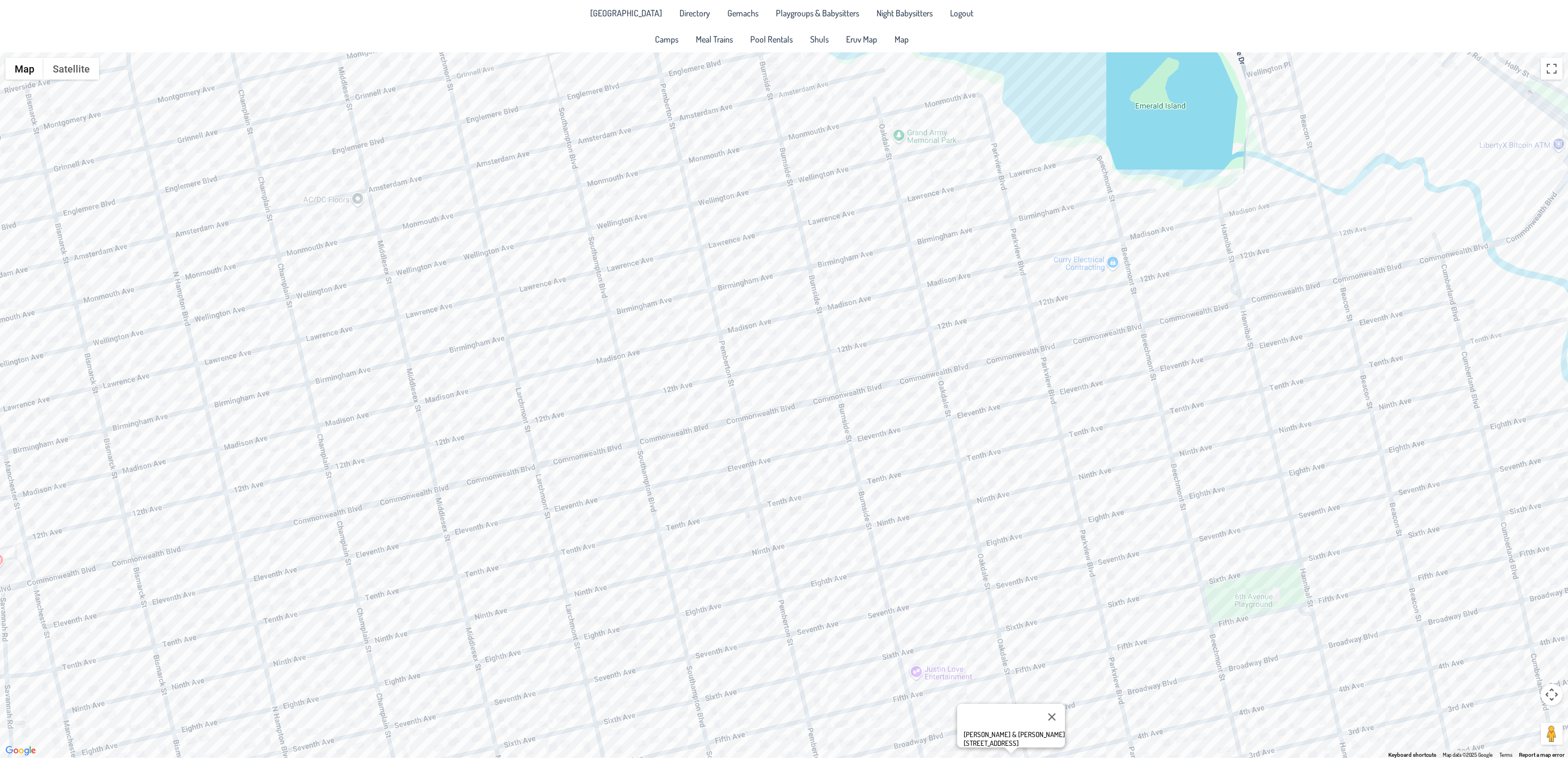
drag, startPoint x: 711, startPoint y: 235, endPoint x: 997, endPoint y: 494, distance: 385.8
click at [1064, 557] on div "[PERSON_NAME] & [PERSON_NAME] [STREET_ADDRESS]" at bounding box center [784, 404] width 1568 height 705
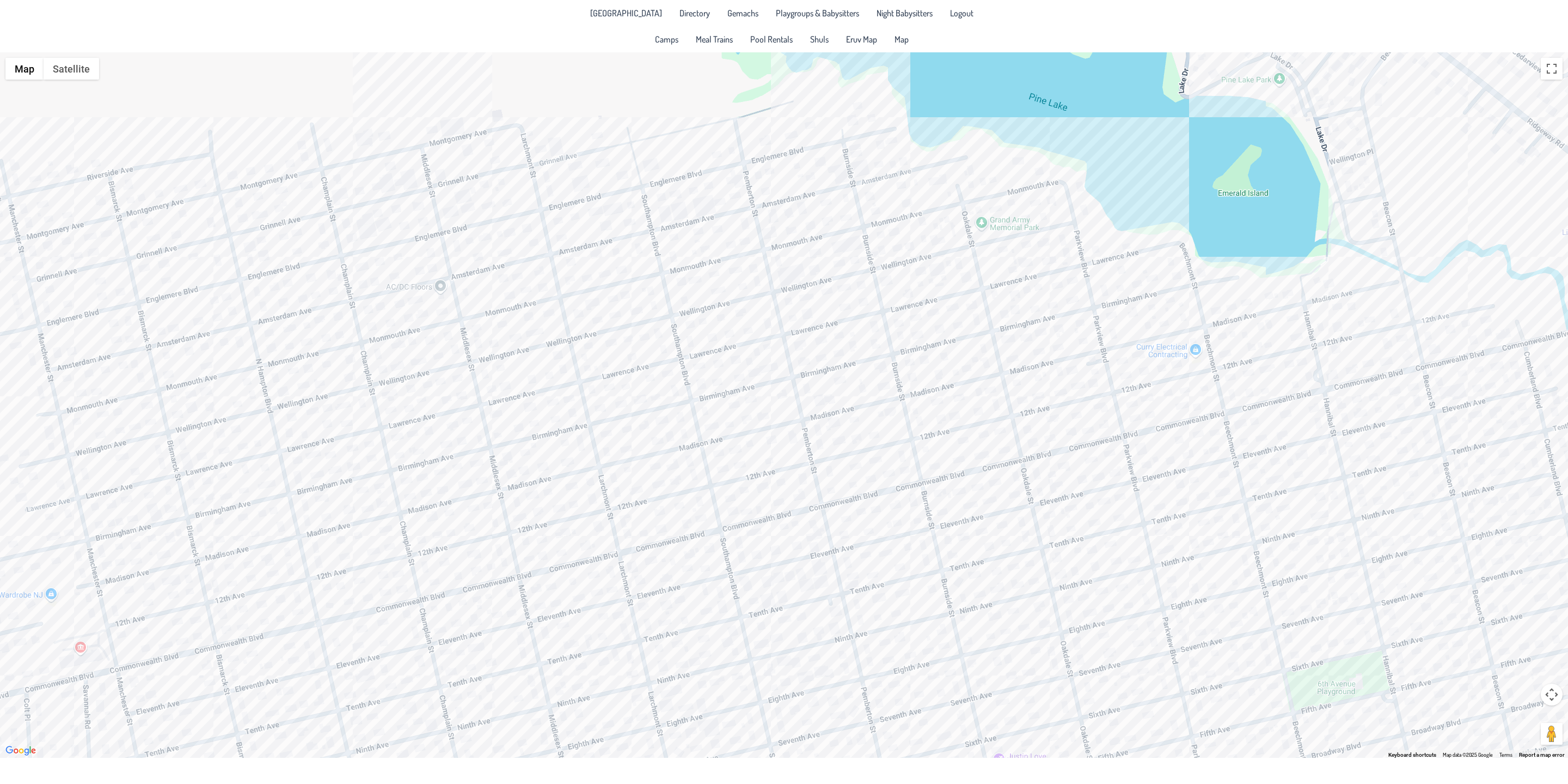
drag, startPoint x: 688, startPoint y: 269, endPoint x: 1010, endPoint y: 270, distance: 322.0
click at [780, 322] on div "[PERSON_NAME] & [PERSON_NAME] [STREET_ADDRESS]" at bounding box center [784, 404] width 1568 height 705
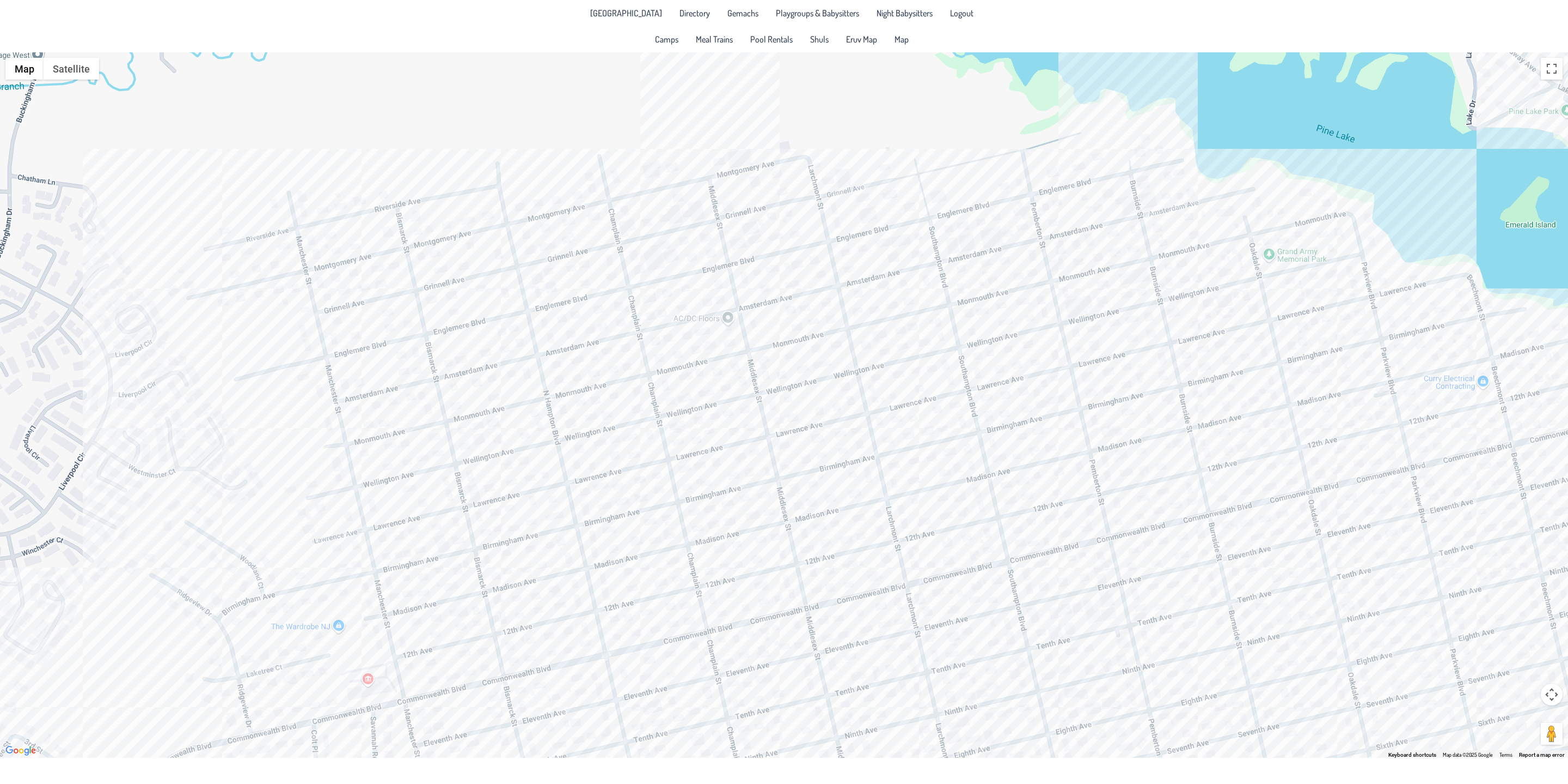
drag, startPoint x: 458, startPoint y: 306, endPoint x: 579, endPoint y: 352, distance: 129.4
click at [559, 362] on div "[PERSON_NAME] & [PERSON_NAME] [STREET_ADDRESS]" at bounding box center [784, 404] width 1568 height 705
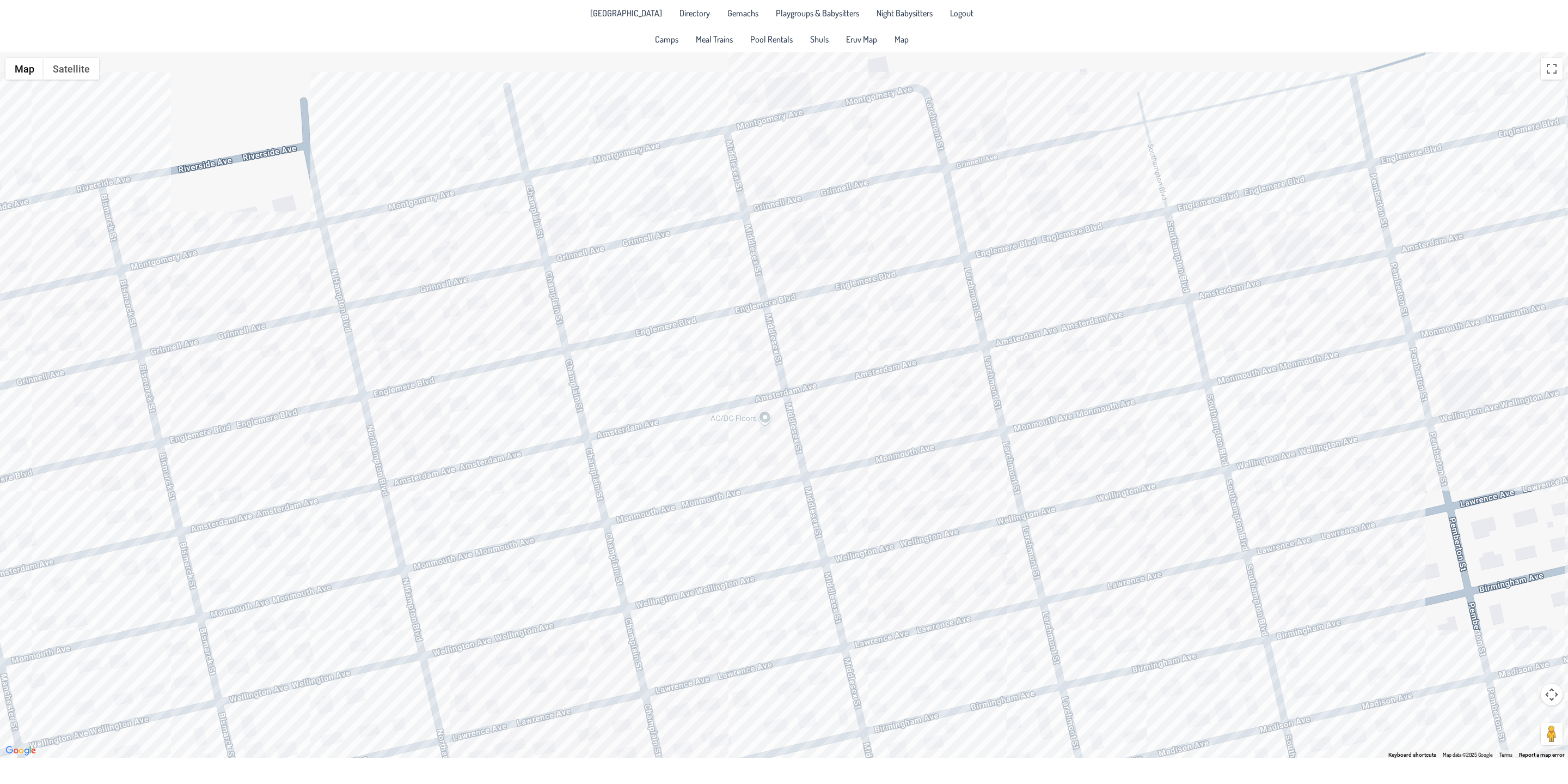
click at [578, 195] on div "[PERSON_NAME] & [PERSON_NAME] [STREET_ADDRESS]" at bounding box center [784, 404] width 1568 height 705
click at [560, 229] on div "[PERSON_NAME] & [PERSON_NAME] [STREET_ADDRESS][PERSON_NAME]" at bounding box center [784, 404] width 1568 height 705
click at [637, 183] on div "[PERSON_NAME] & [PERSON_NAME] [STREET_ADDRESS][PERSON_NAME]" at bounding box center [784, 404] width 1568 height 705
click at [665, 178] on div "[PERSON_NAME] & [PERSON_NAME] [STREET_ADDRESS][PERSON_NAME]" at bounding box center [784, 404] width 1568 height 705
click at [667, 213] on div "Ezi & [PERSON_NAME] [STREET_ADDRESS][PERSON_NAME]" at bounding box center [784, 404] width 1568 height 705
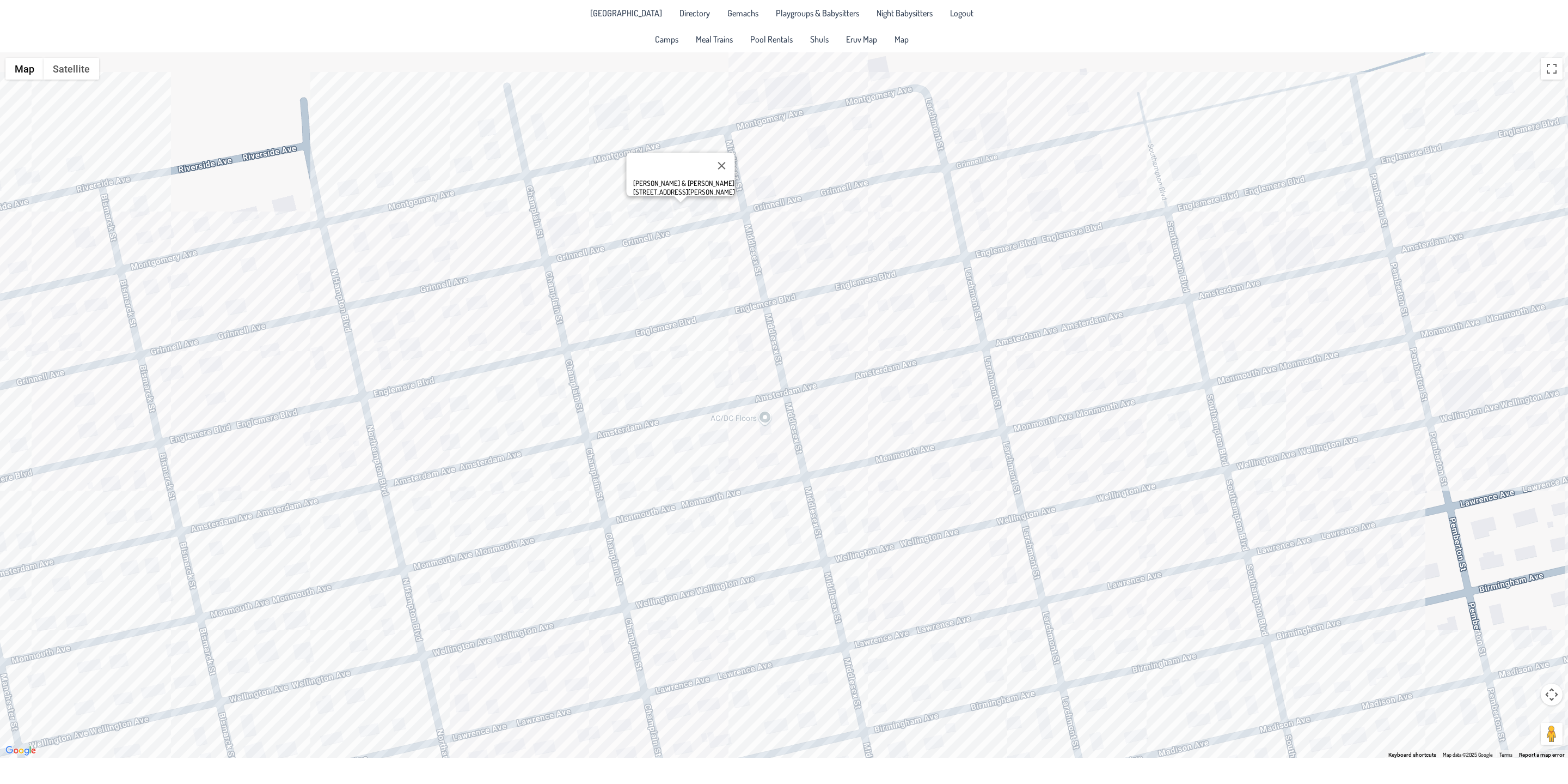
click at [703, 205] on div "[PERSON_NAME] & [PERSON_NAME] [STREET_ADDRESS][PERSON_NAME]" at bounding box center [784, 404] width 1568 height 705
click at [715, 242] on div "[PERSON_NAME] & [PERSON_NAME] [STREET_ADDRESS]" at bounding box center [784, 404] width 1568 height 705
click at [691, 295] on div "Avrumy & [PERSON_NAME] [STREET_ADDRESS]" at bounding box center [784, 404] width 1568 height 705
click at [726, 284] on div "Sruly & [PERSON_NAME] [STREET_ADDRESS]" at bounding box center [784, 404] width 1568 height 705
click at [734, 354] on div "[PERSON_NAME] & [PERSON_NAME] [STREET_ADDRESS]" at bounding box center [784, 404] width 1568 height 705
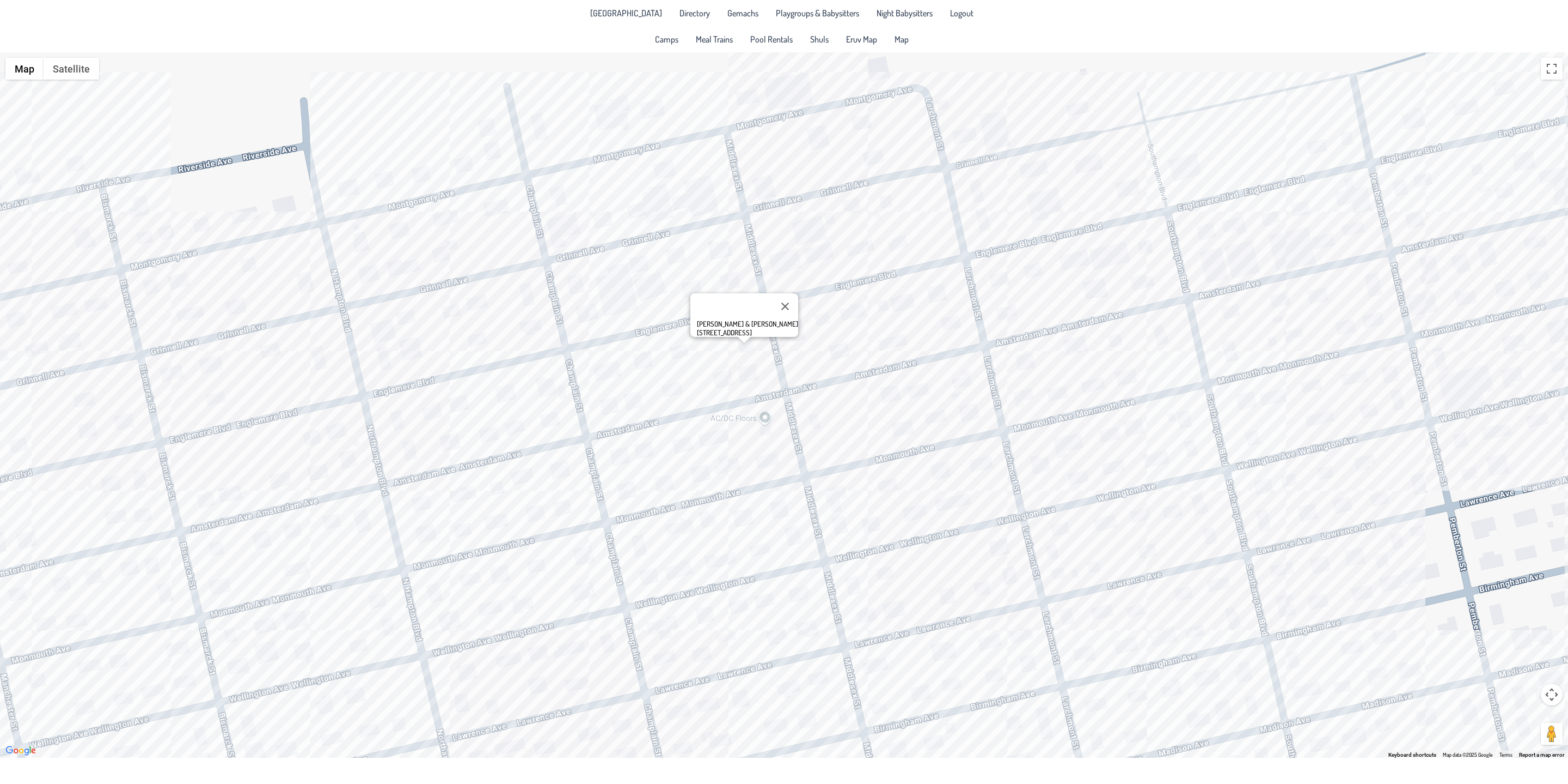
click at [734, 373] on div "[PERSON_NAME] & [PERSON_NAME] [STREET_ADDRESS]" at bounding box center [784, 404] width 1568 height 705
click at [671, 353] on div "Hillel & [PERSON_NAME] [STREET_ADDRESS]" at bounding box center [784, 404] width 1568 height 705
click at [621, 389] on div "Ac & [PERSON_NAME] [STREET_ADDRESS]" at bounding box center [784, 404] width 1568 height 705
drag, startPoint x: 881, startPoint y: 394, endPoint x: 881, endPoint y: 366, distance: 28.0
click at [881, 394] on div "[PERSON_NAME] & [PERSON_NAME] [PERSON_NAME] [STREET_ADDRESS]" at bounding box center [784, 404] width 1568 height 705
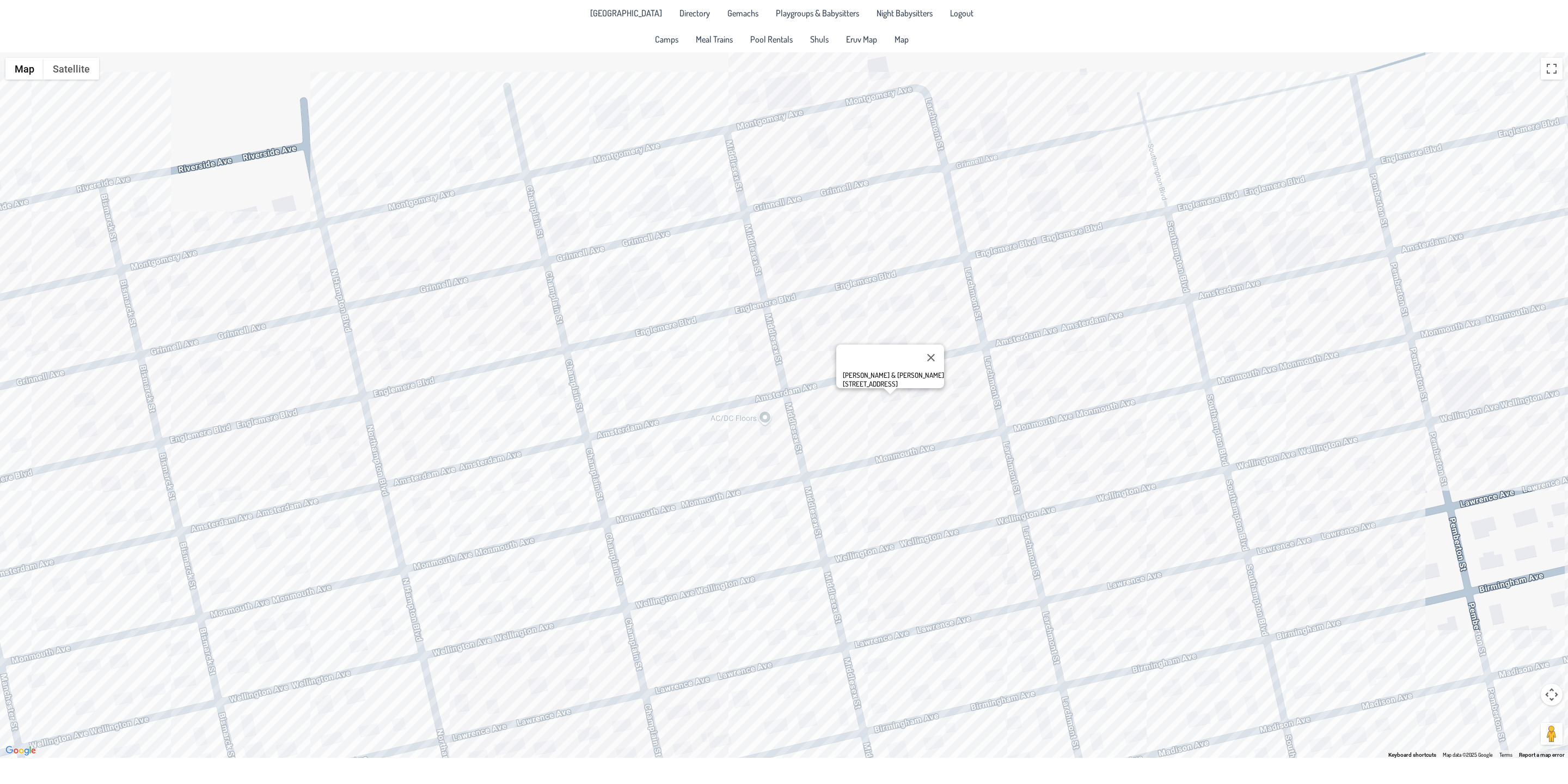
click at [887, 335] on div "[PERSON_NAME] & [PERSON_NAME] [STREET_ADDRESS]" at bounding box center [784, 404] width 1568 height 705
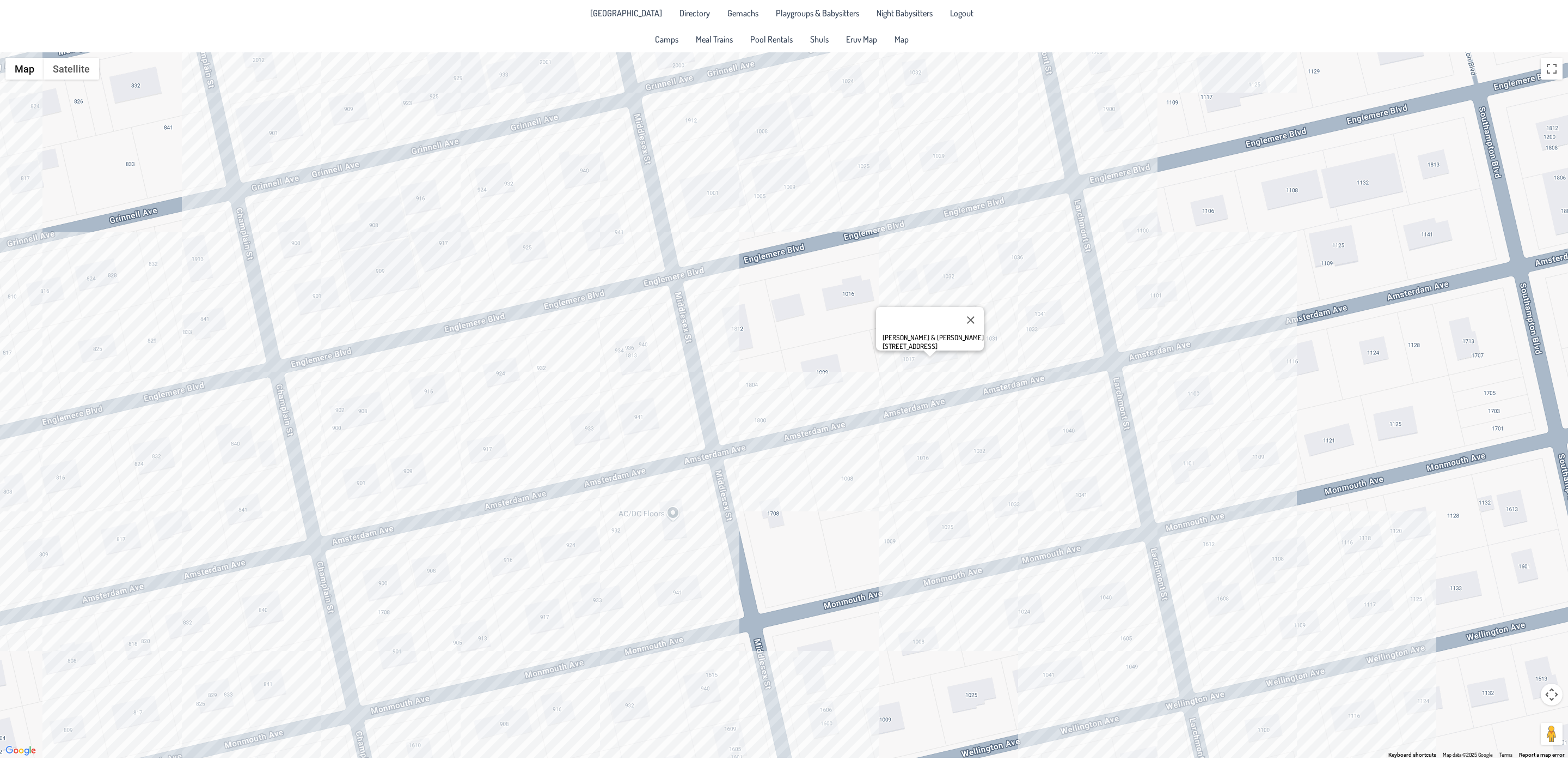
drag, startPoint x: 1072, startPoint y: 366, endPoint x: 1103, endPoint y: 394, distance: 41.8
click at [1103, 394] on div "[PERSON_NAME] & [PERSON_NAME] [STREET_ADDRESS]" at bounding box center [784, 404] width 1568 height 705
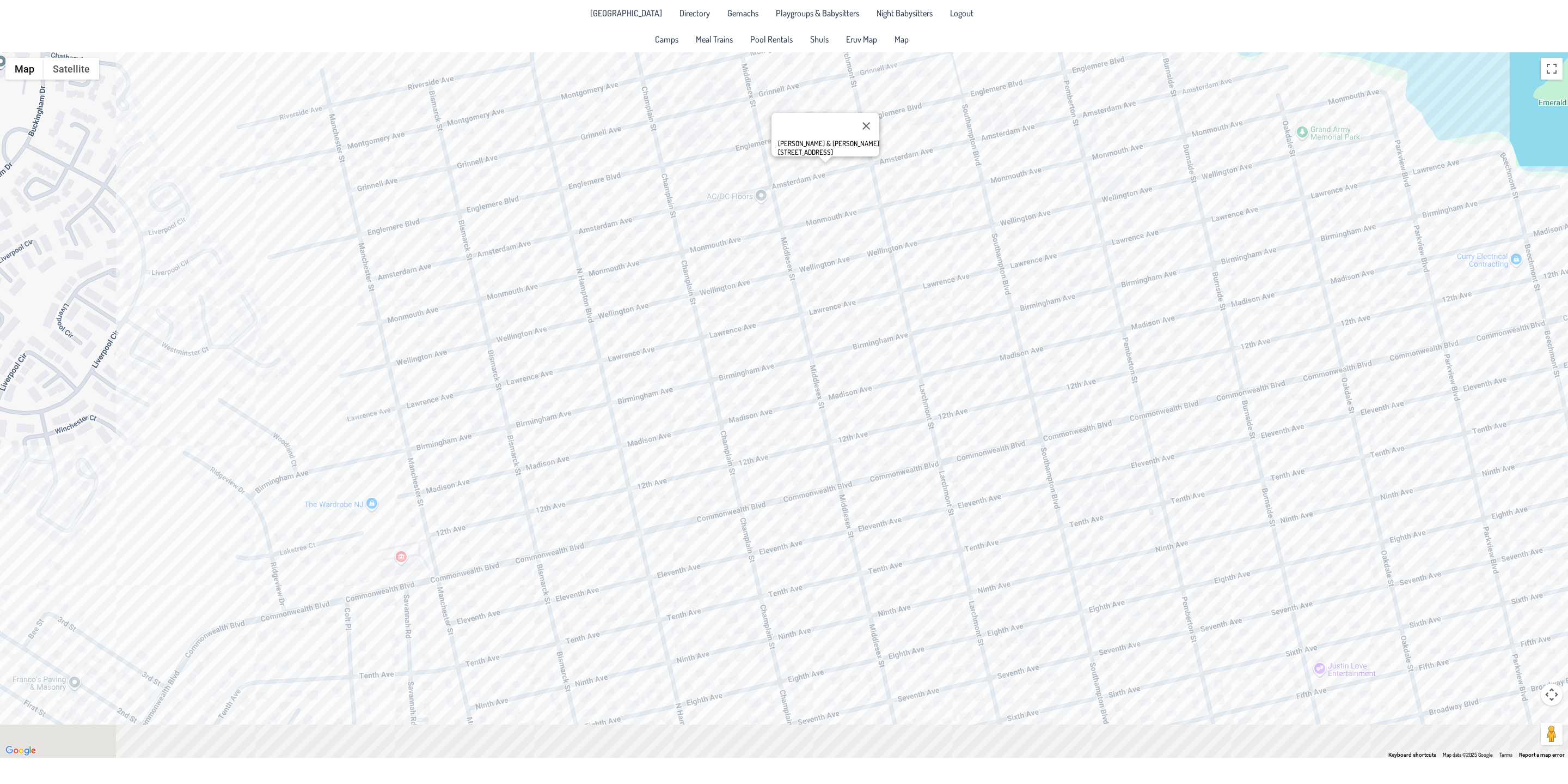
drag, startPoint x: 1032, startPoint y: 456, endPoint x: 892, endPoint y: 241, distance: 256.6
click at [892, 241] on div "[PERSON_NAME] & [PERSON_NAME] [STREET_ADDRESS]" at bounding box center [784, 404] width 1568 height 705
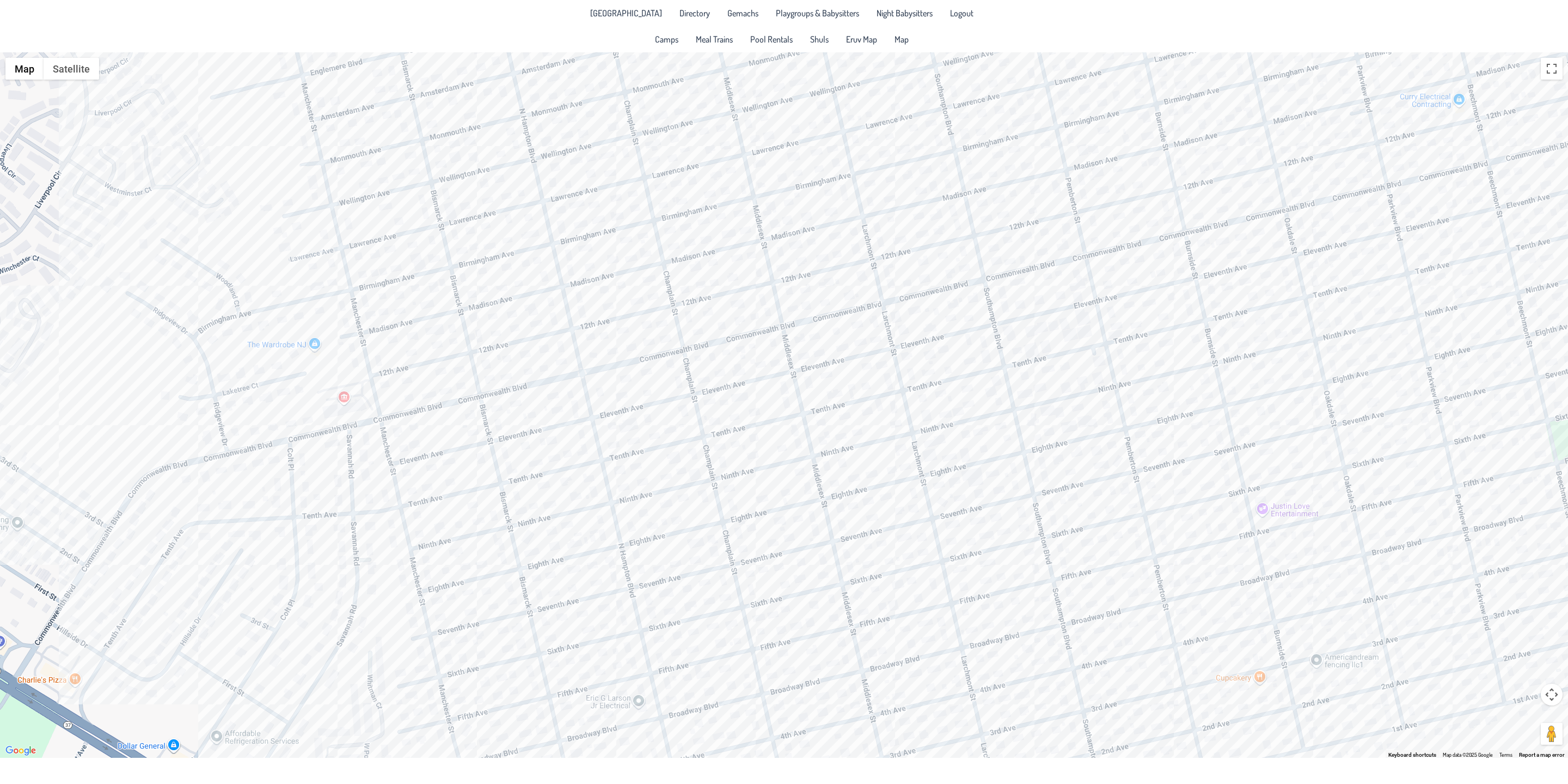
drag, startPoint x: 870, startPoint y: 489, endPoint x: 859, endPoint y: 389, distance: 100.6
click at [859, 389] on div "[PERSON_NAME] & [PERSON_NAME] [STREET_ADDRESS]" at bounding box center [784, 404] width 1568 height 705
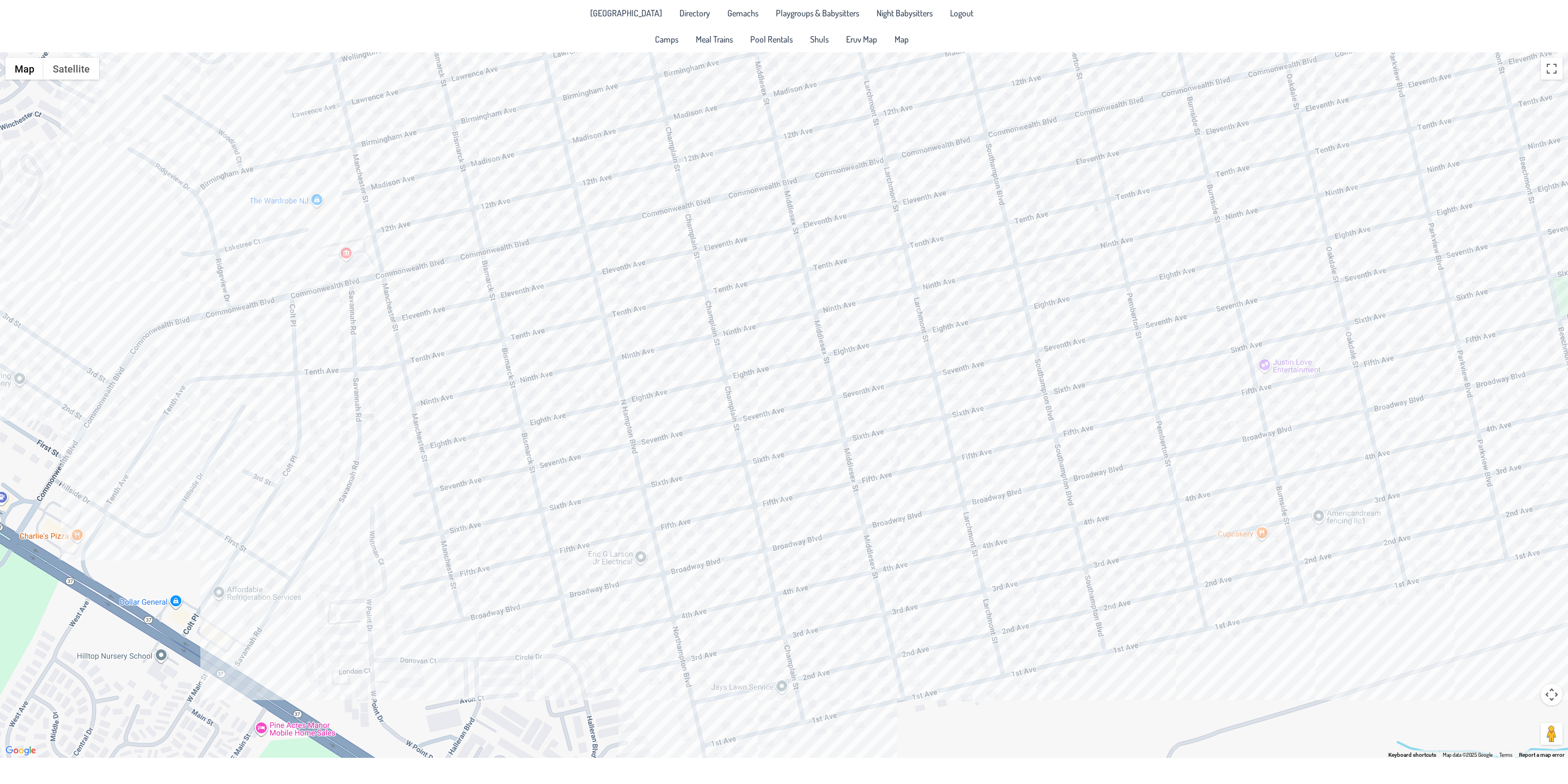
drag, startPoint x: 742, startPoint y: 481, endPoint x: 746, endPoint y: 332, distance: 149.1
click at [746, 332] on div "[PERSON_NAME] & [PERSON_NAME] [STREET_ADDRESS]" at bounding box center [784, 404] width 1568 height 705
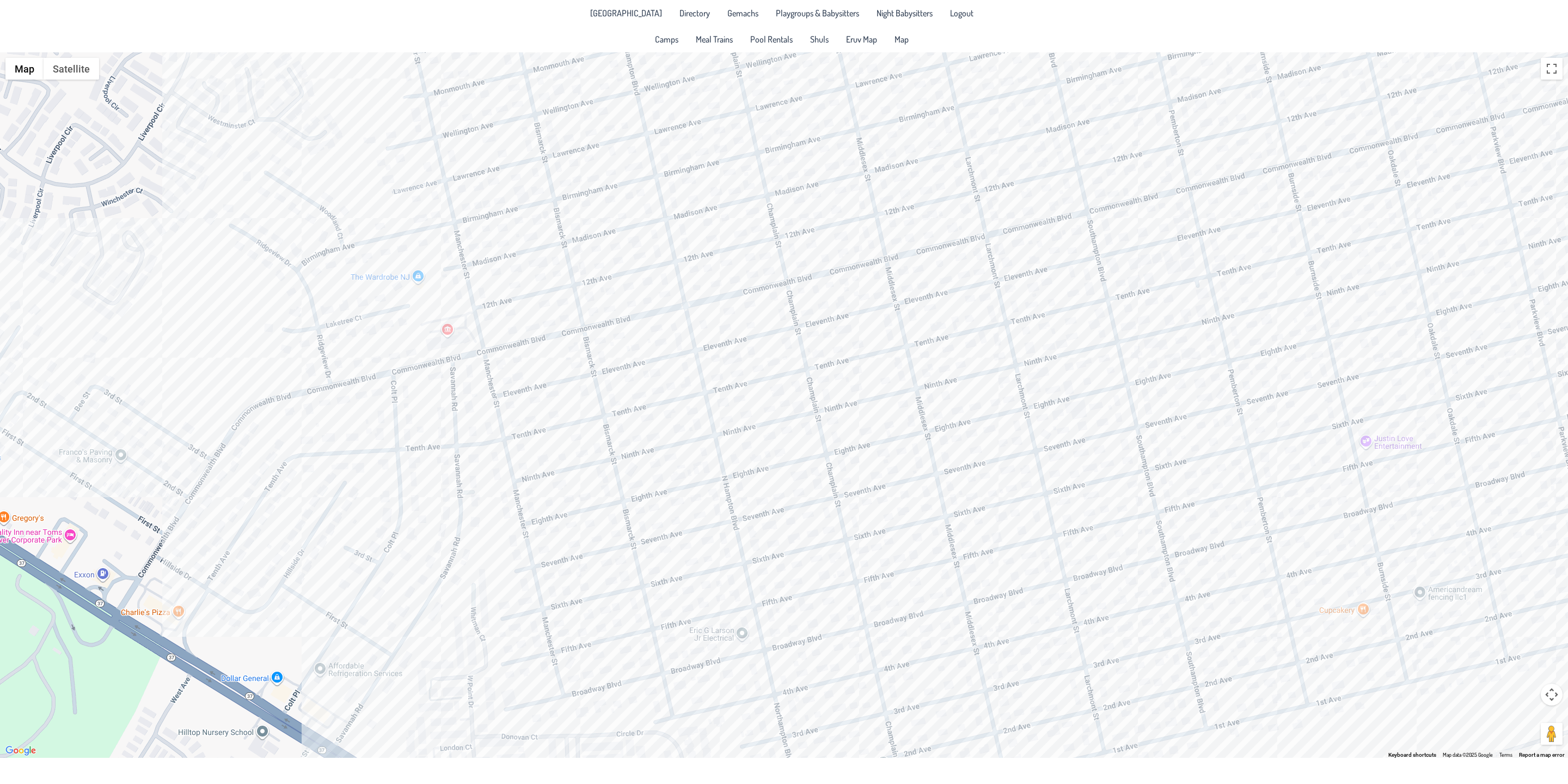
drag, startPoint x: 469, startPoint y: 295, endPoint x: 585, endPoint y: 384, distance: 146.2
click at [581, 378] on div "[PERSON_NAME] & [PERSON_NAME] [STREET_ADDRESS]" at bounding box center [784, 404] width 1568 height 705
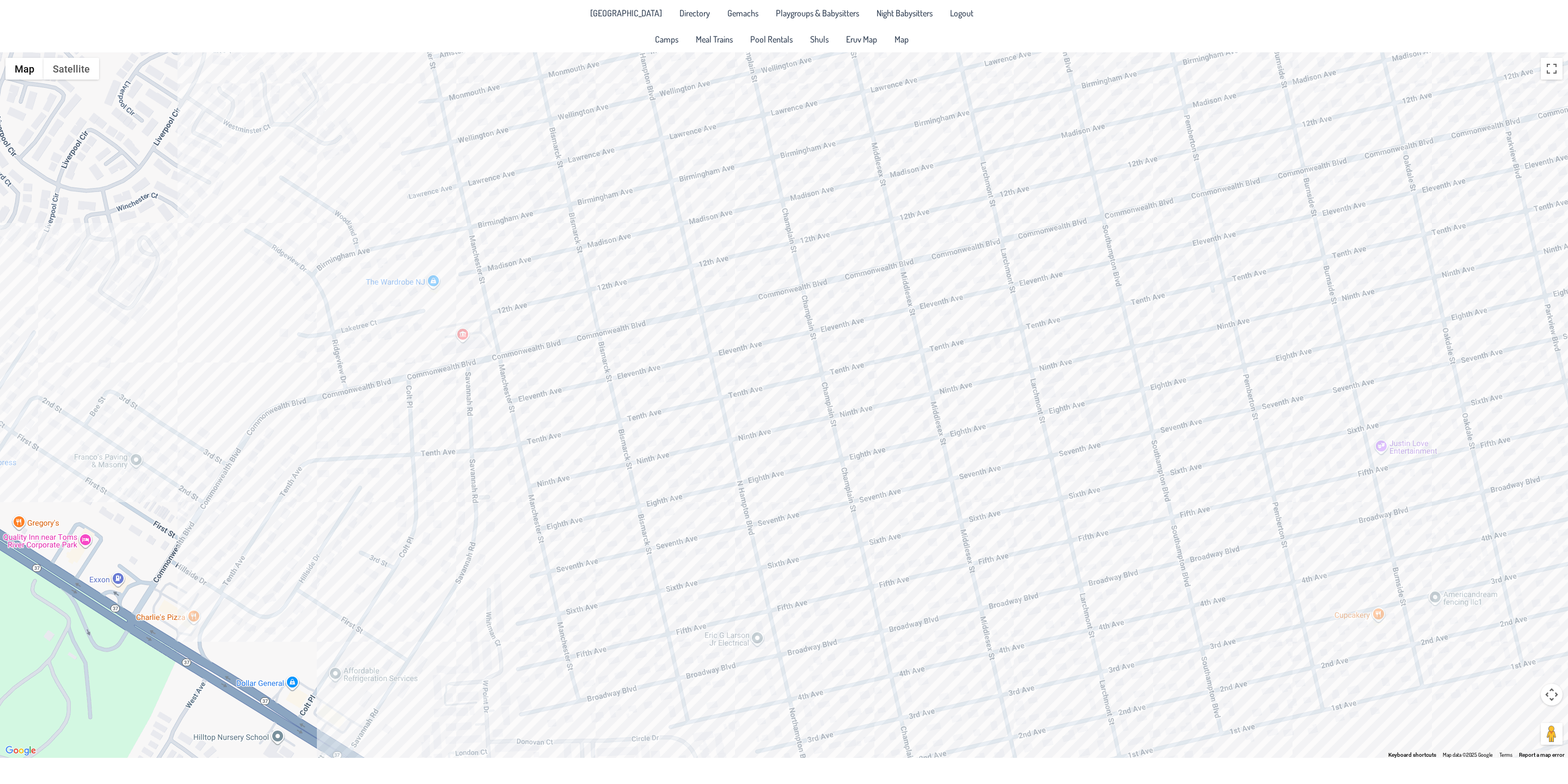
click at [305, 482] on div "[PERSON_NAME] & [PERSON_NAME] [STREET_ADDRESS]" at bounding box center [784, 404] width 1568 height 705
click at [328, 478] on div "Yonatan & [PERSON_NAME] [STREET_ADDRESS]" at bounding box center [784, 404] width 1568 height 705
click at [255, 512] on div "Hillel & [PERSON_NAME] [STREET_ADDRESS]" at bounding box center [784, 404] width 1568 height 705
click at [382, 498] on div "[PERSON_NAME] & [PERSON_NAME] [STREET_ADDRESS]" at bounding box center [784, 404] width 1568 height 705
click at [392, 426] on div "[PERSON_NAME] & [PERSON_NAME] [STREET_ADDRESS]" at bounding box center [784, 404] width 1568 height 705
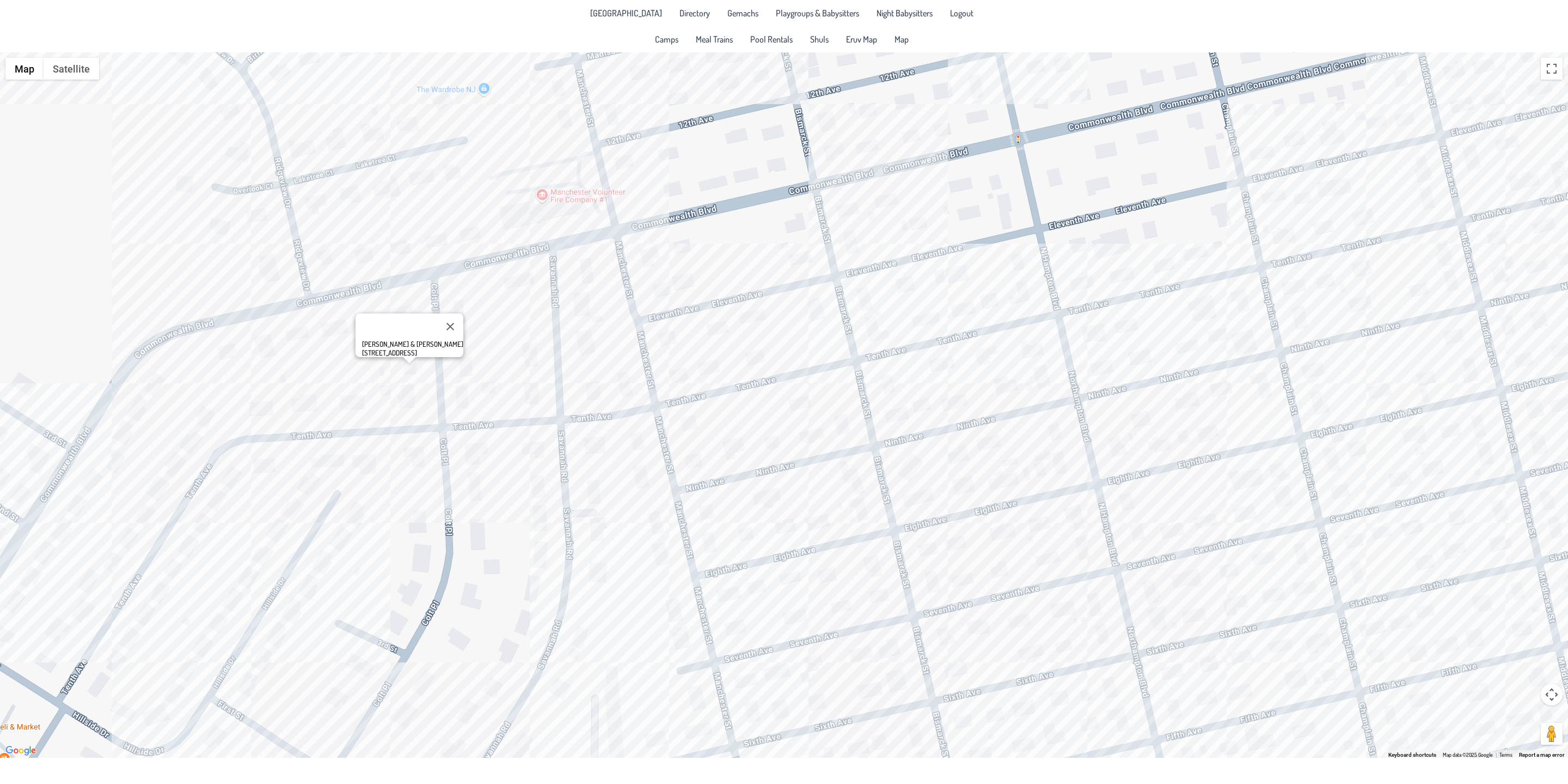
click at [463, 453] on div "[PERSON_NAME] & [PERSON_NAME] [STREET_ADDRESS]" at bounding box center [784, 404] width 1568 height 705
click at [479, 494] on div "[PERSON_NAME] & [PERSON_NAME] [STREET_ADDRESS]" at bounding box center [784, 404] width 1568 height 705
click at [346, 507] on div "[PERSON_NAME] & [PERSON_NAME] [STREET_ADDRESS]" at bounding box center [784, 404] width 1568 height 705
click at [257, 665] on div "[PERSON_NAME] & [PERSON_NAME] [STREET_ADDRESS]" at bounding box center [784, 404] width 1568 height 705
click at [249, 685] on div "[PERSON_NAME] & [PERSON_NAME] [STREET_ADDRESS]" at bounding box center [784, 404] width 1568 height 705
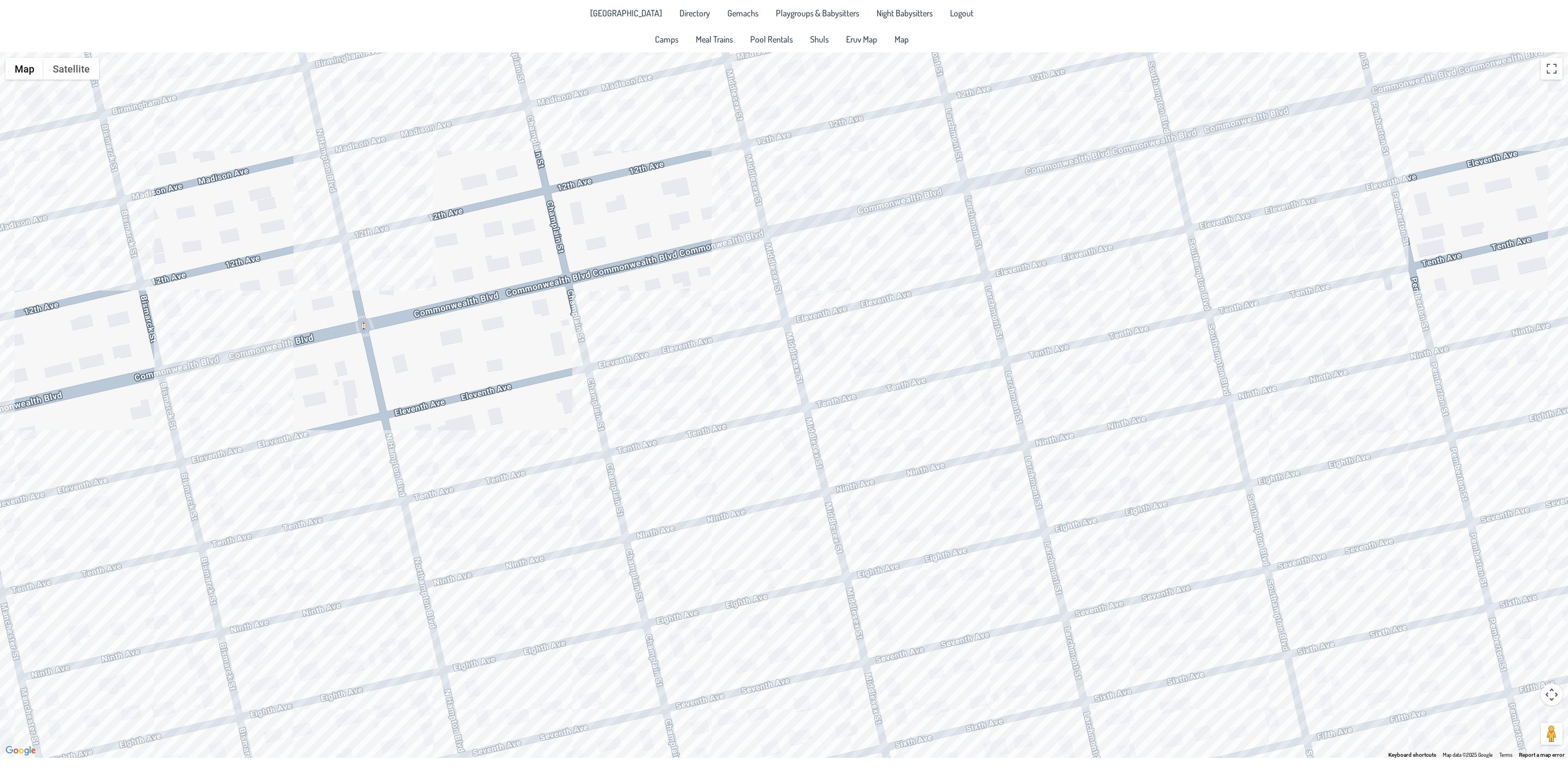
drag, startPoint x: 1073, startPoint y: 304, endPoint x: 419, endPoint y: 492, distance: 680.5
click at [419, 492] on div "[PERSON_NAME] & [PERSON_NAME] [STREET_ADDRESS]" at bounding box center [784, 404] width 1568 height 705
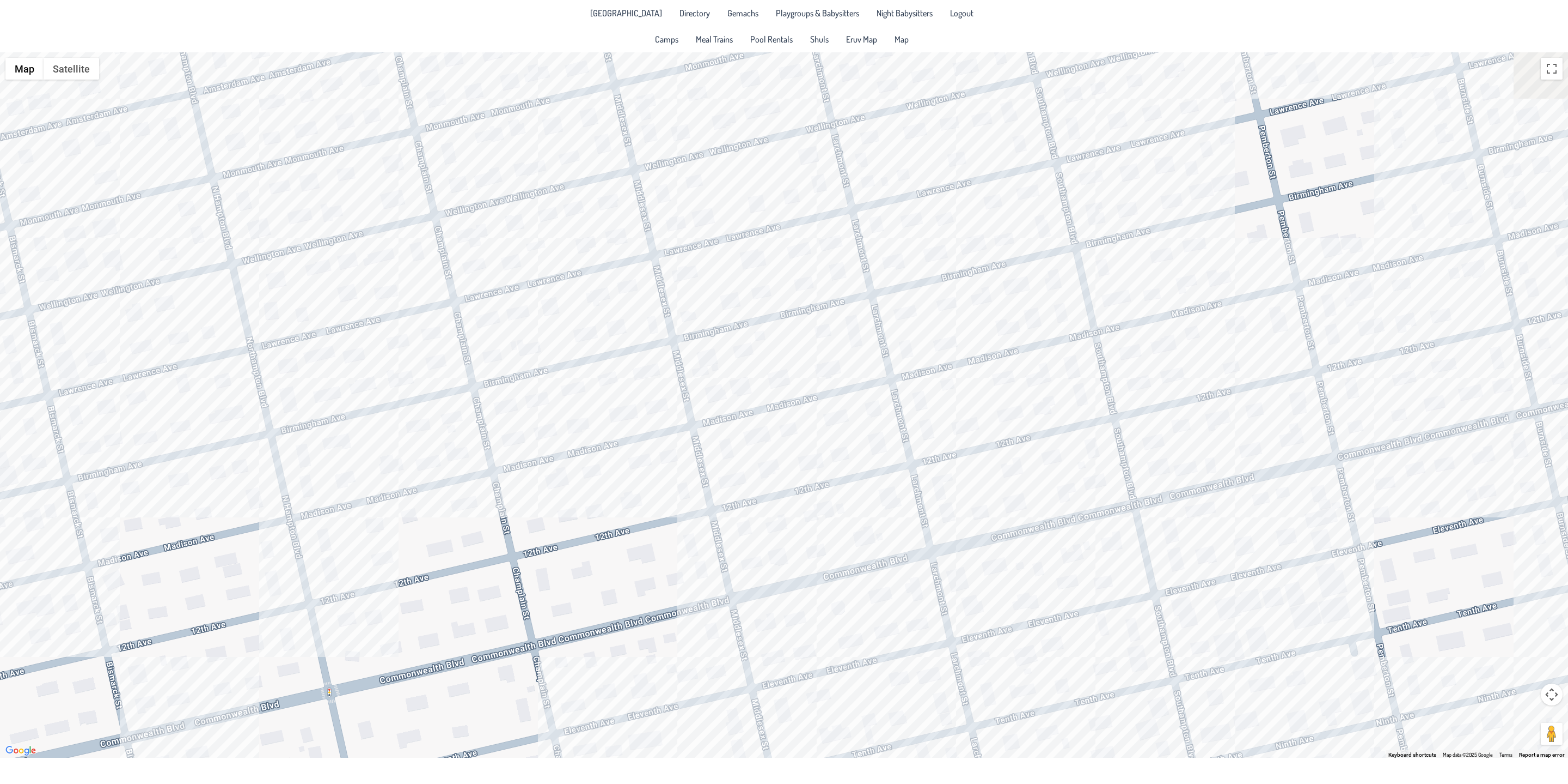
drag, startPoint x: 631, startPoint y: 229, endPoint x: 627, endPoint y: 537, distance: 308.0
click at [596, 596] on div "[PERSON_NAME] & [PERSON_NAME] [STREET_ADDRESS]" at bounding box center [784, 404] width 1568 height 705
click at [836, 373] on div "[PERSON_NAME] & [PERSON_NAME] [STREET_ADDRESS]" at bounding box center [784, 404] width 1568 height 705
click at [784, 377] on div "[PERSON_NAME] & [PERSON_NAME] [STREET_ADDRESS]" at bounding box center [784, 404] width 1568 height 705
click at [727, 376] on div "[PERSON_NAME] & [PERSON_NAME] [STREET_ADDRESS]" at bounding box center [784, 404] width 1568 height 705
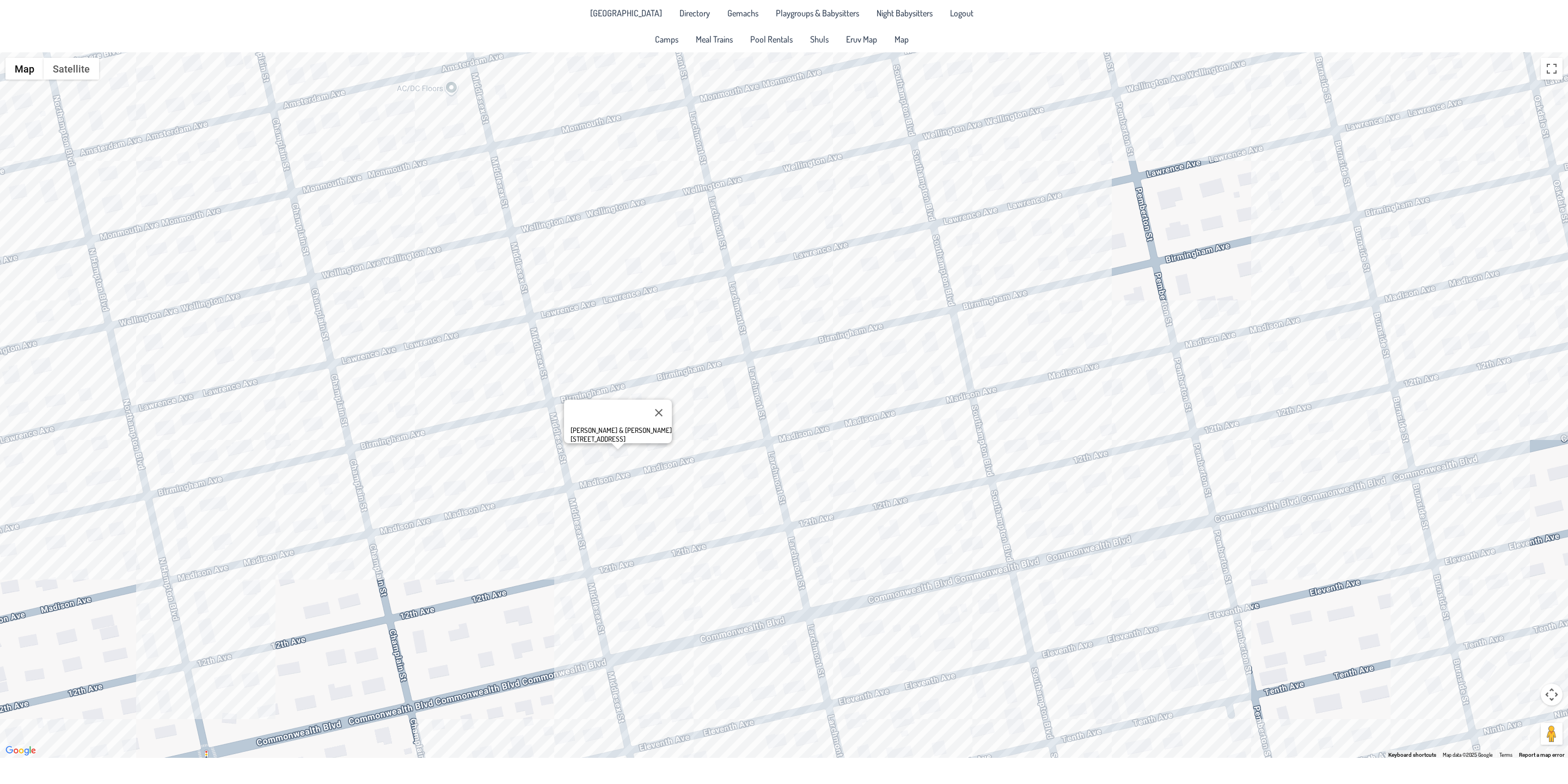
drag, startPoint x: 828, startPoint y: 434, endPoint x: 705, endPoint y: 496, distance: 137.7
click at [705, 496] on div "[PERSON_NAME] & [PERSON_NAME] [STREET_ADDRESS]" at bounding box center [784, 404] width 1568 height 705
click at [932, 343] on div "[PERSON_NAME] & [PERSON_NAME] [STREET_ADDRESS]" at bounding box center [784, 404] width 1568 height 705
click at [936, 368] on div "[PERSON_NAME] & [PERSON_NAME] [STREET_ADDRESS]" at bounding box center [784, 404] width 1568 height 705
click at [858, 389] on div "[PERSON_NAME] & [PERSON_NAME] [STREET_ADDRESS]" at bounding box center [784, 404] width 1568 height 705
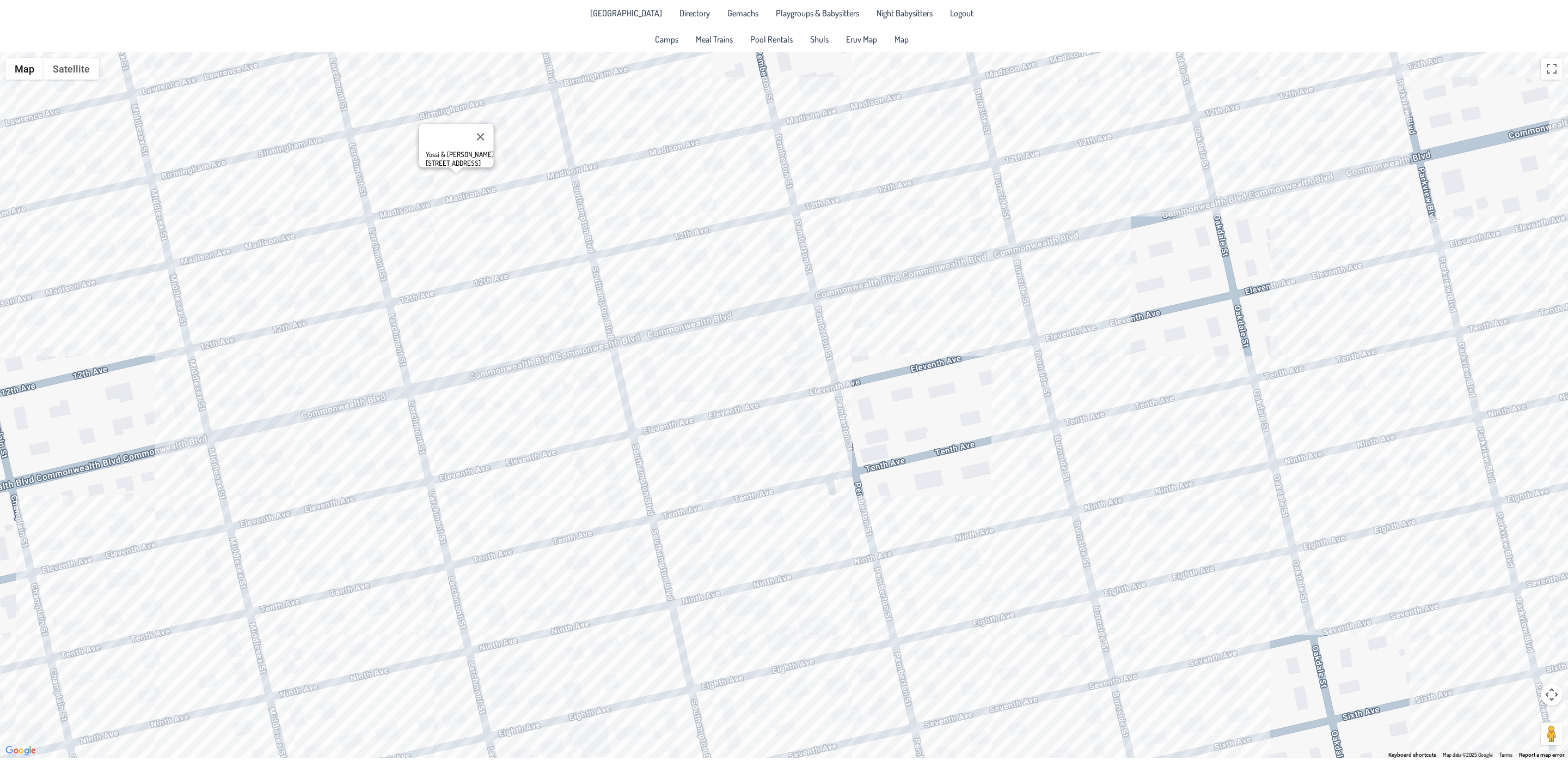
drag, startPoint x: 1083, startPoint y: 405, endPoint x: 672, endPoint y: 182, distance: 467.6
click at [670, 187] on div "Yossi & [PERSON_NAME] [STREET_ADDRESS]" at bounding box center [784, 404] width 1568 height 705
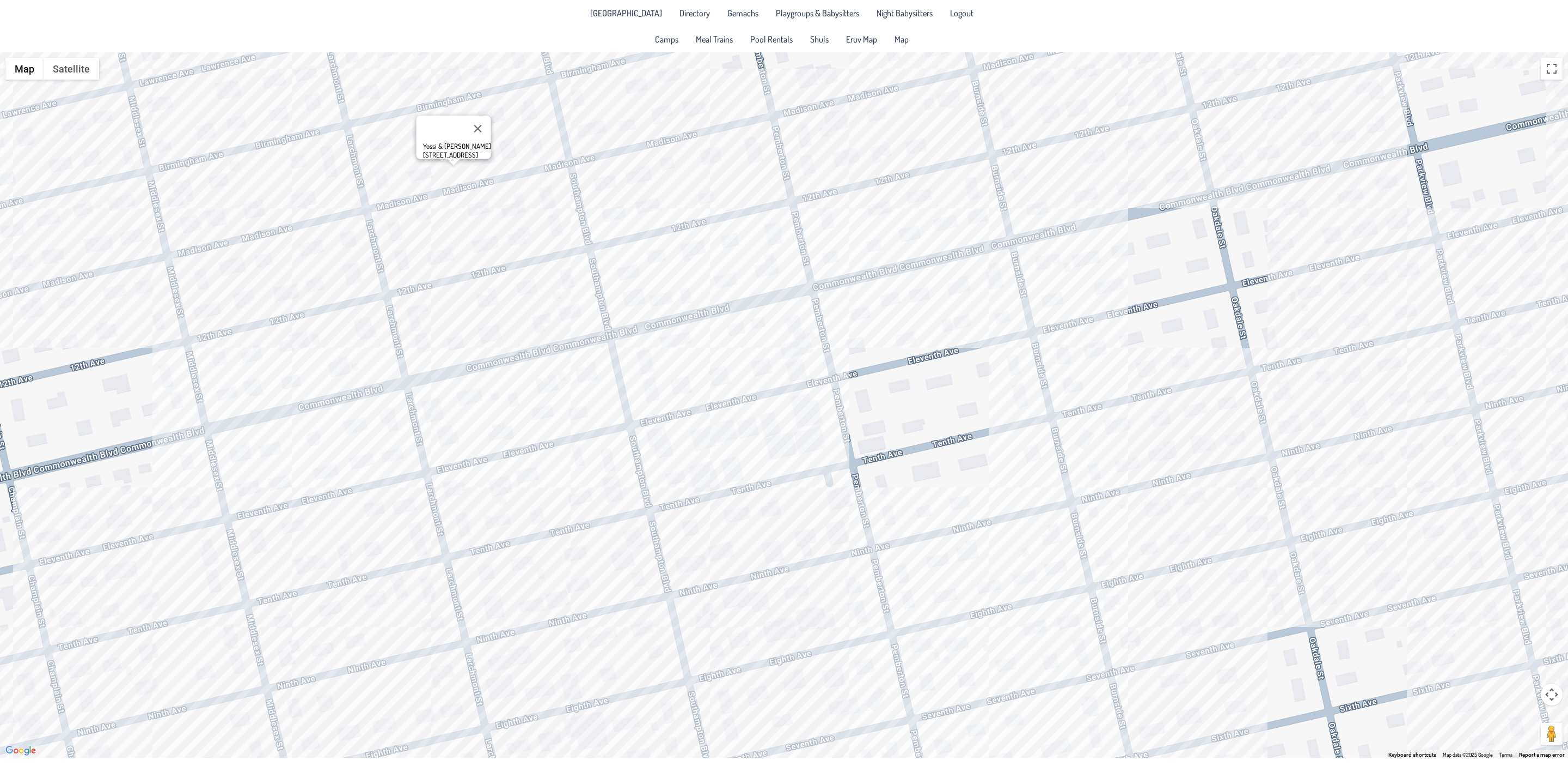
click at [1124, 432] on div "Yossi & [PERSON_NAME] [STREET_ADDRESS]" at bounding box center [784, 404] width 1568 height 705
click at [1152, 427] on div "[PERSON_NAME] & [PERSON_NAME] [STREET_ADDRESS]" at bounding box center [784, 404] width 1568 height 705
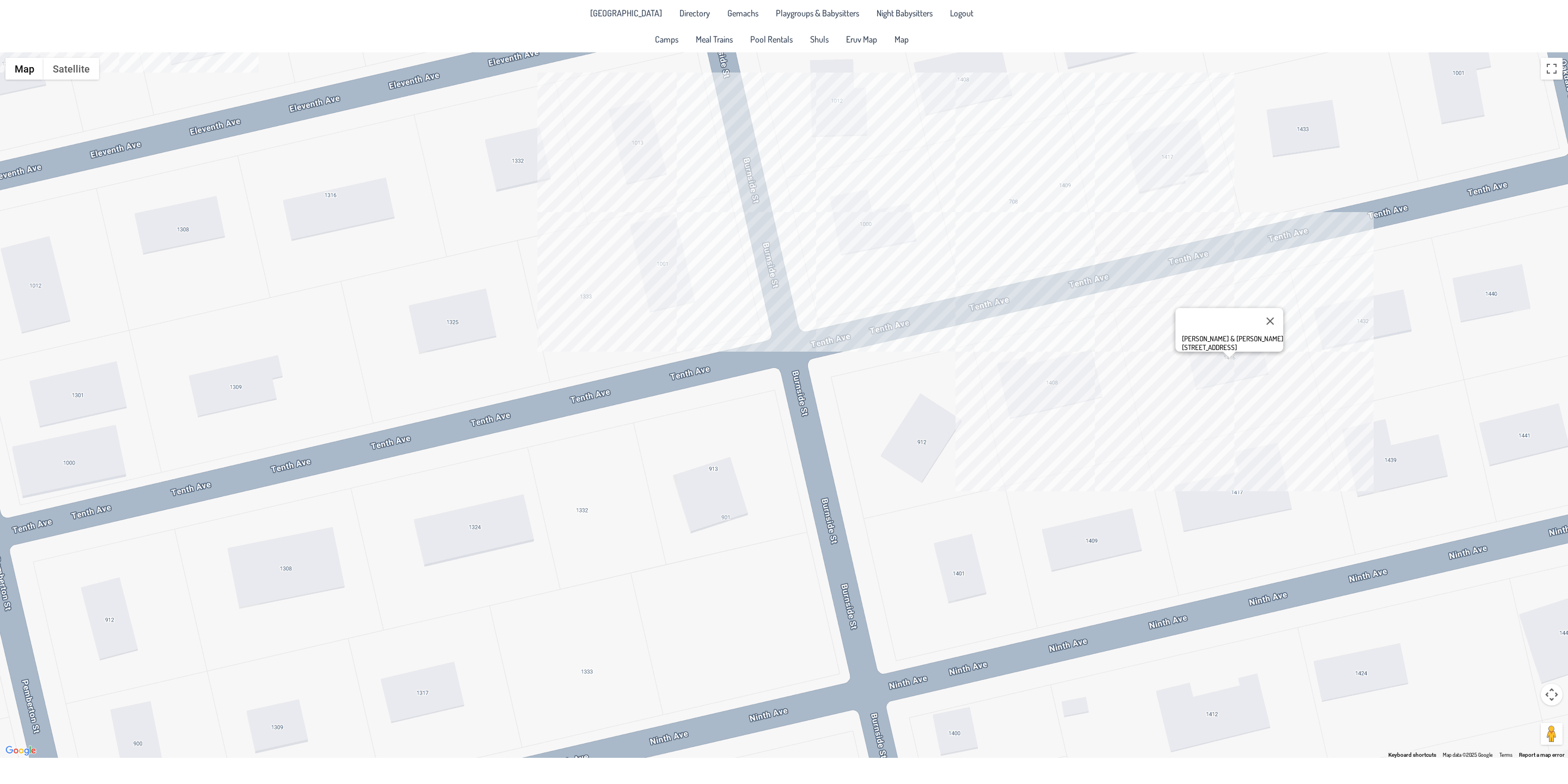
click at [868, 238] on div "[PERSON_NAME] & [PERSON_NAME] [STREET_ADDRESS]" at bounding box center [784, 404] width 1568 height 705
click at [1033, 205] on div "Sender & [PERSON_NAME] Union [STREET_ADDRESS][PERSON_NAME]" at bounding box center [784, 404] width 1568 height 705
click at [649, 277] on div "Aharon & [PERSON_NAME] [STREET_ADDRESS]" at bounding box center [784, 404] width 1568 height 705
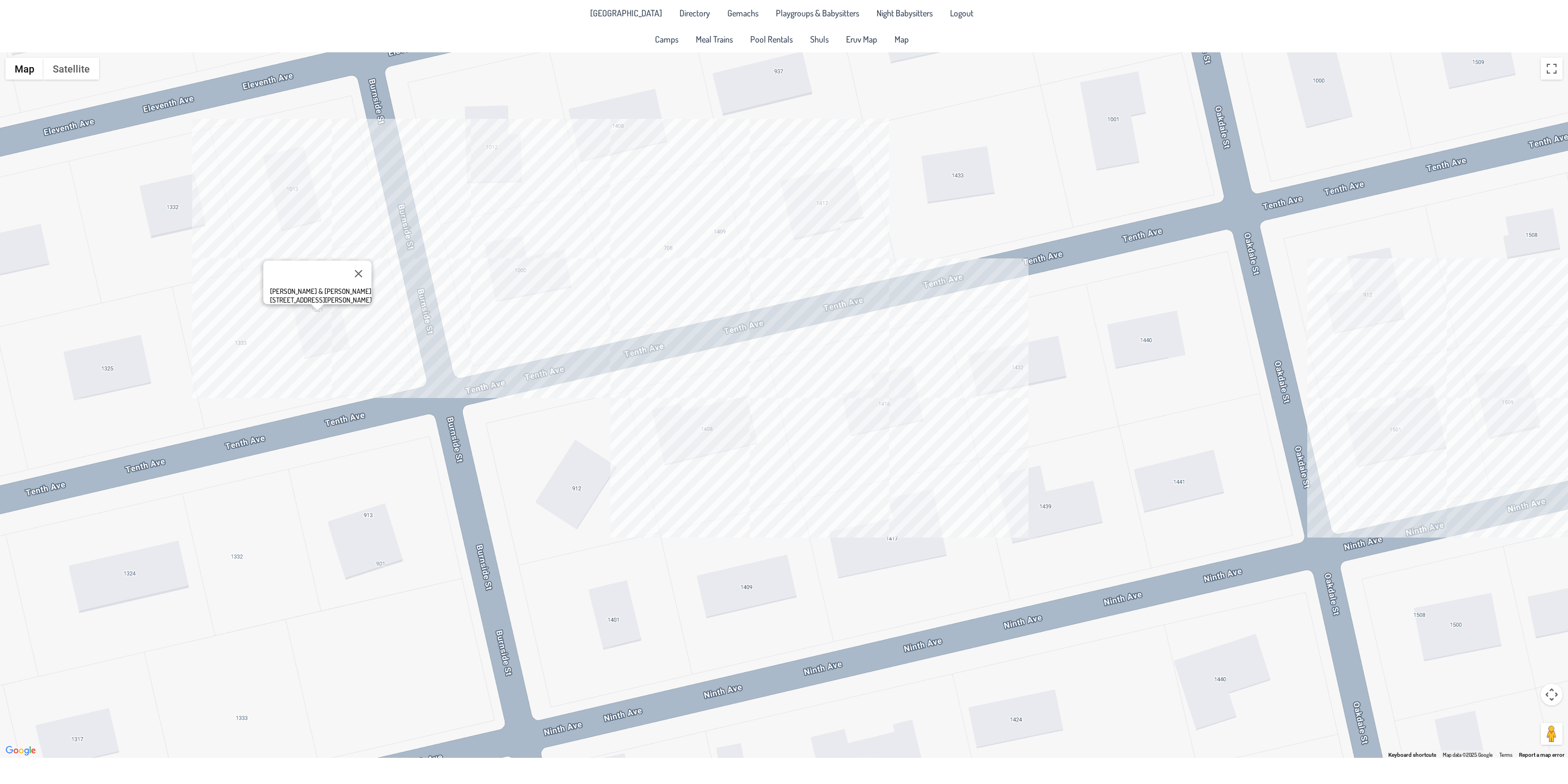
drag, startPoint x: 1191, startPoint y: 494, endPoint x: 845, endPoint y: 540, distance: 349.0
click at [845, 540] on div "[PERSON_NAME] & [PERSON_NAME] [STREET_ADDRESS][PERSON_NAME]" at bounding box center [784, 404] width 1568 height 705
click at [1414, 426] on div "[PERSON_NAME] & [PERSON_NAME] [STREET_ADDRESS][PERSON_NAME]" at bounding box center [784, 404] width 1568 height 705
click at [1526, 383] on div "Shimmie & [PERSON_NAME] [STREET_ADDRESS]" at bounding box center [784, 404] width 1568 height 705
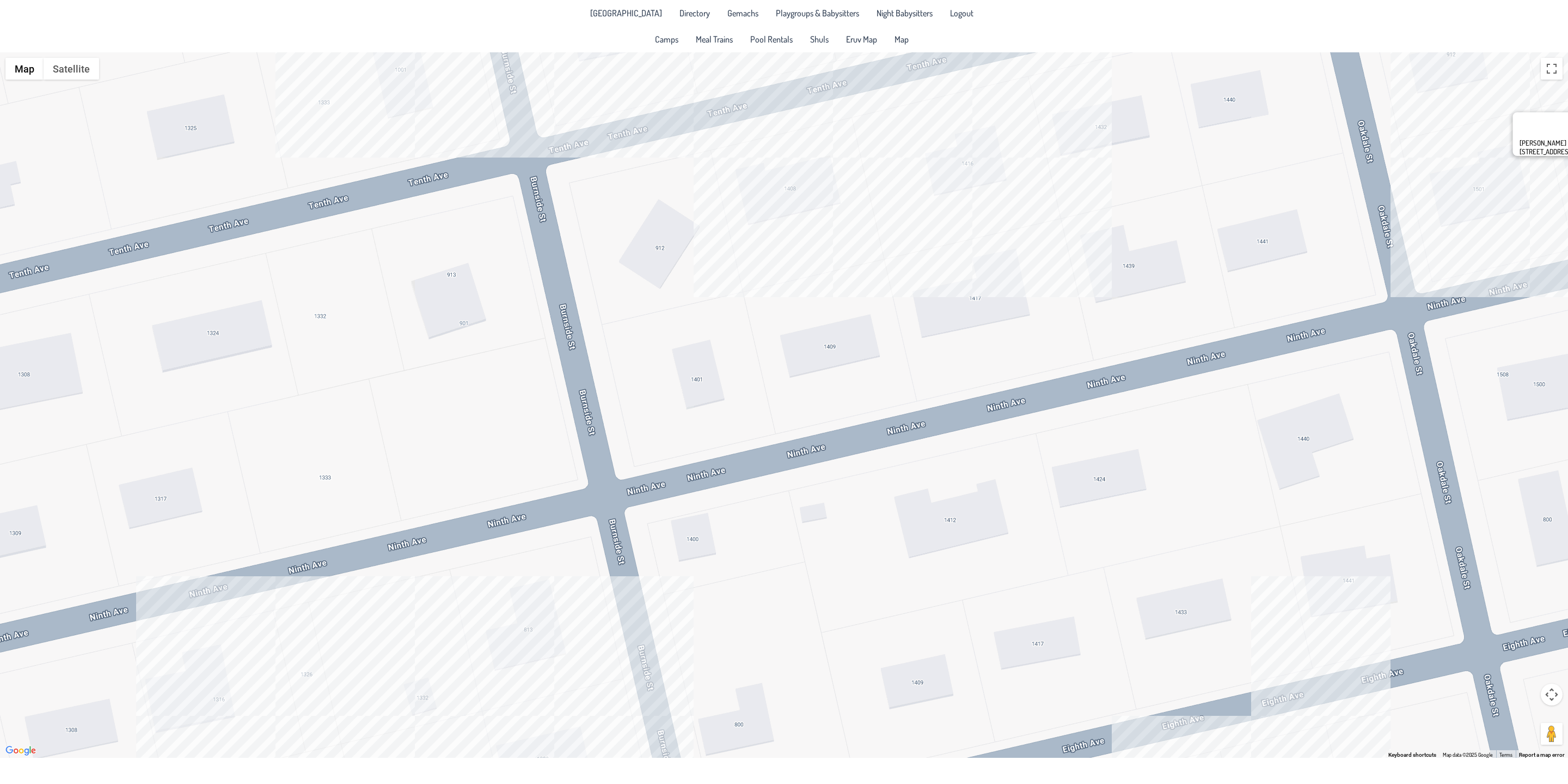
drag, startPoint x: 1025, startPoint y: 454, endPoint x: 1134, endPoint y: 205, distance: 271.8
click at [1134, 205] on div "[PERSON_NAME] & [PERSON_NAME] [PERSON_NAME] [STREET_ADDRESS]" at bounding box center [784, 404] width 1568 height 705
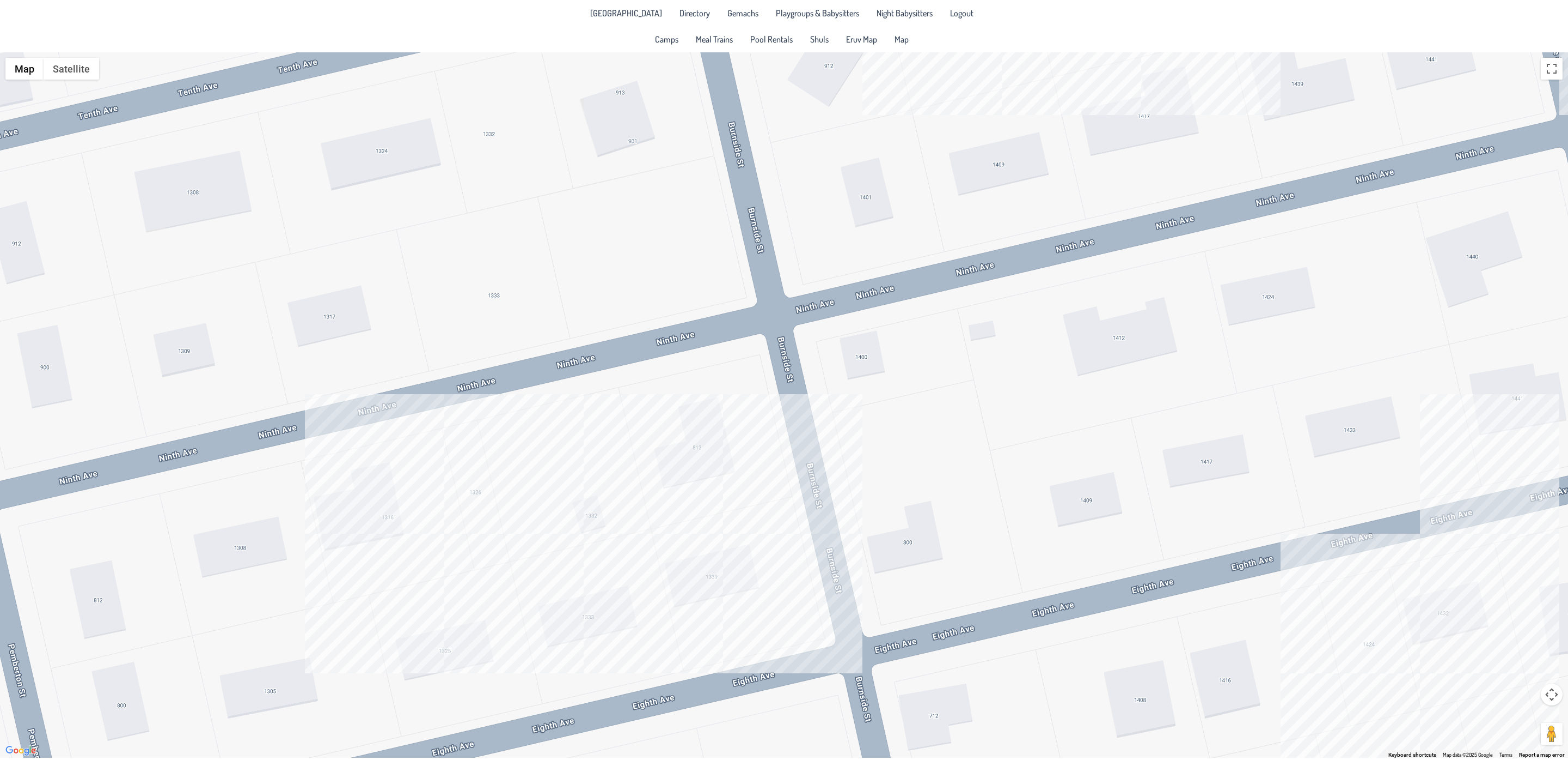
drag, startPoint x: 817, startPoint y: 558, endPoint x: 935, endPoint y: 407, distance: 191.6
click at [935, 407] on div "[PERSON_NAME] & [PERSON_NAME] [PERSON_NAME] [STREET_ADDRESS]" at bounding box center [784, 404] width 1568 height 705
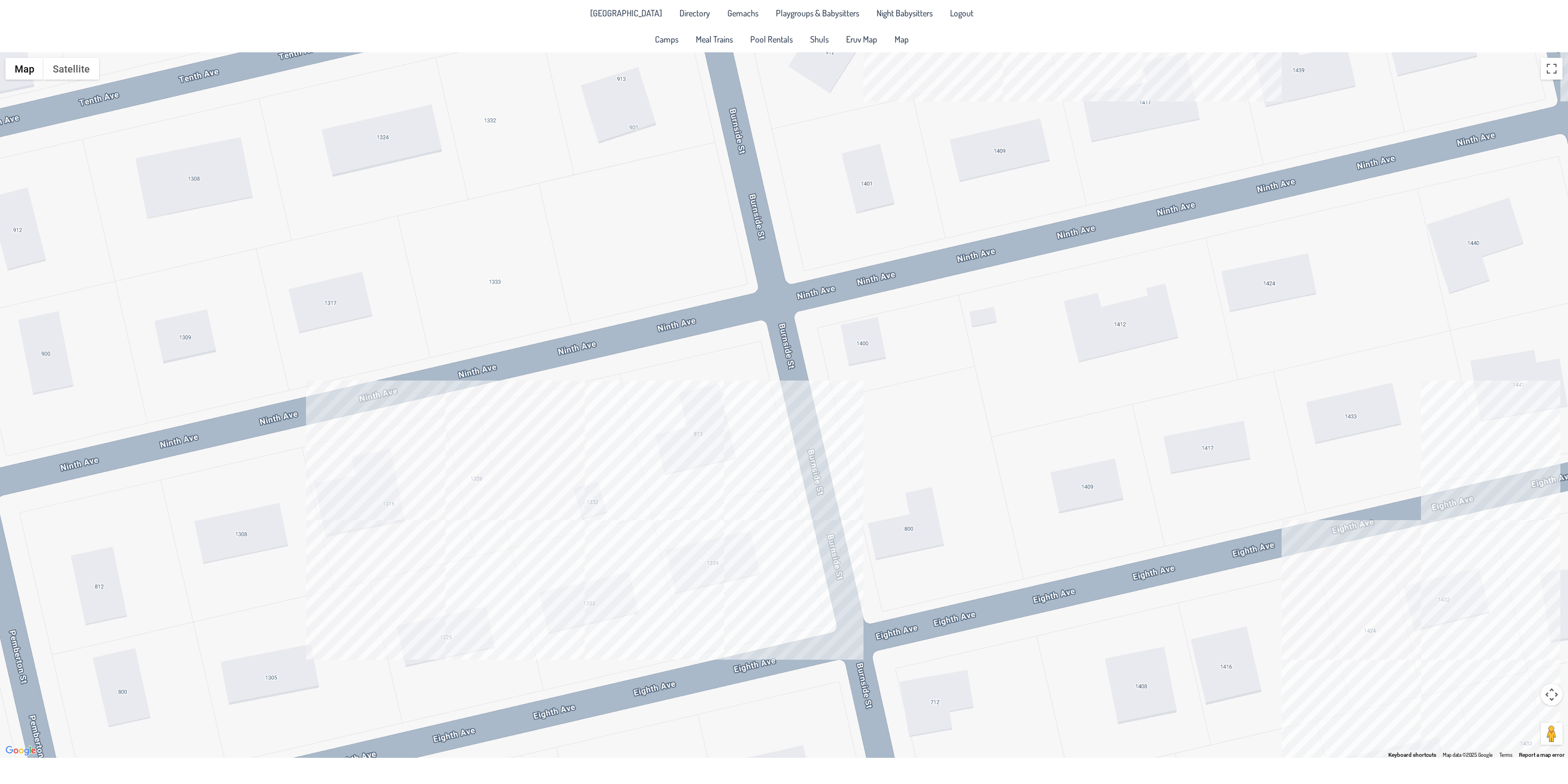
click at [675, 596] on div "[PERSON_NAME] & [PERSON_NAME] [PERSON_NAME] [STREET_ADDRESS]" at bounding box center [784, 404] width 1568 height 705
click at [381, 512] on div "[PERSON_NAME] & [PERSON_NAME] [STREET_ADDRESS]" at bounding box center [784, 404] width 1568 height 705
click at [728, 4] on link "Gemachs" at bounding box center [742, 13] width 44 height 17
